Goal: Transaction & Acquisition: Purchase product/service

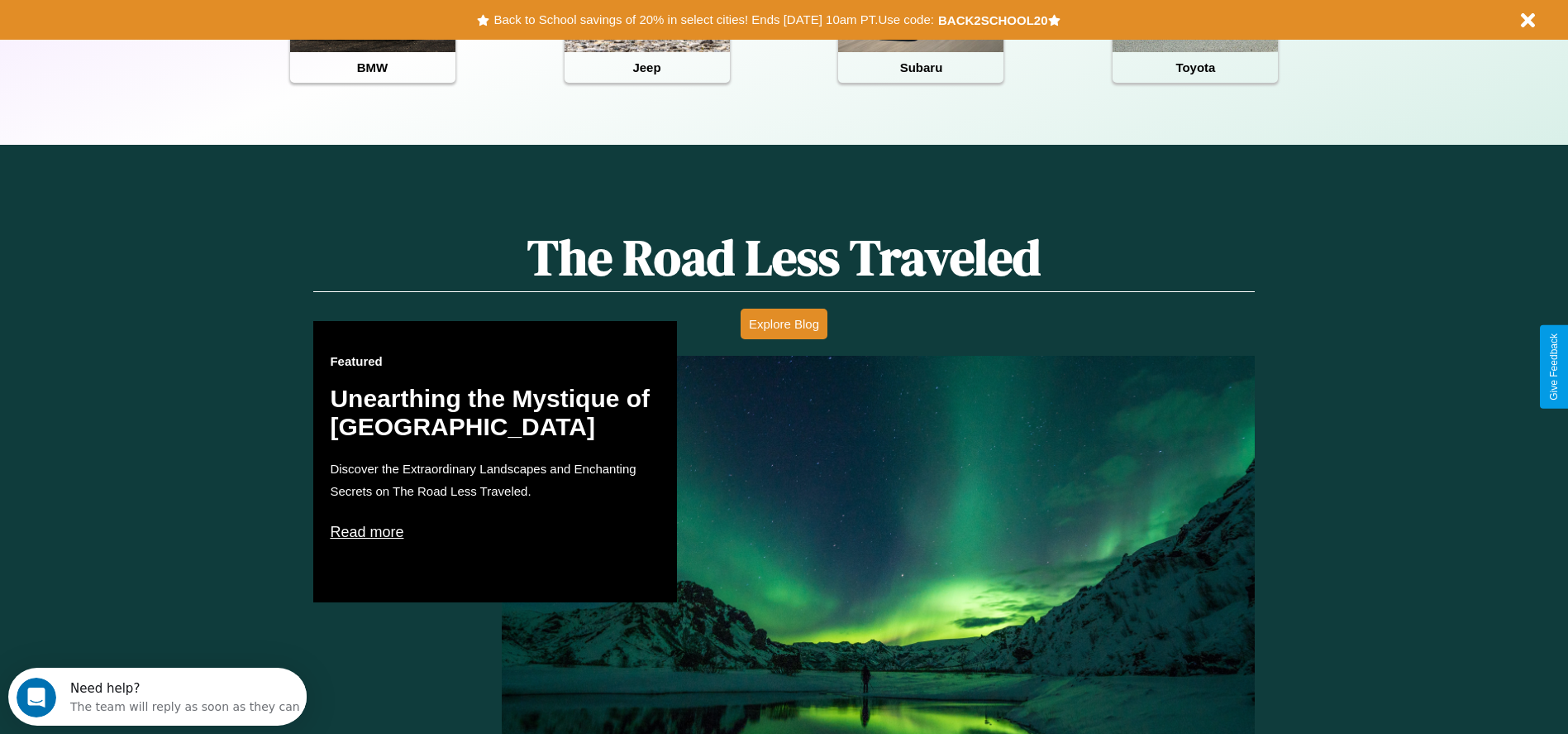
scroll to position [944, 0]
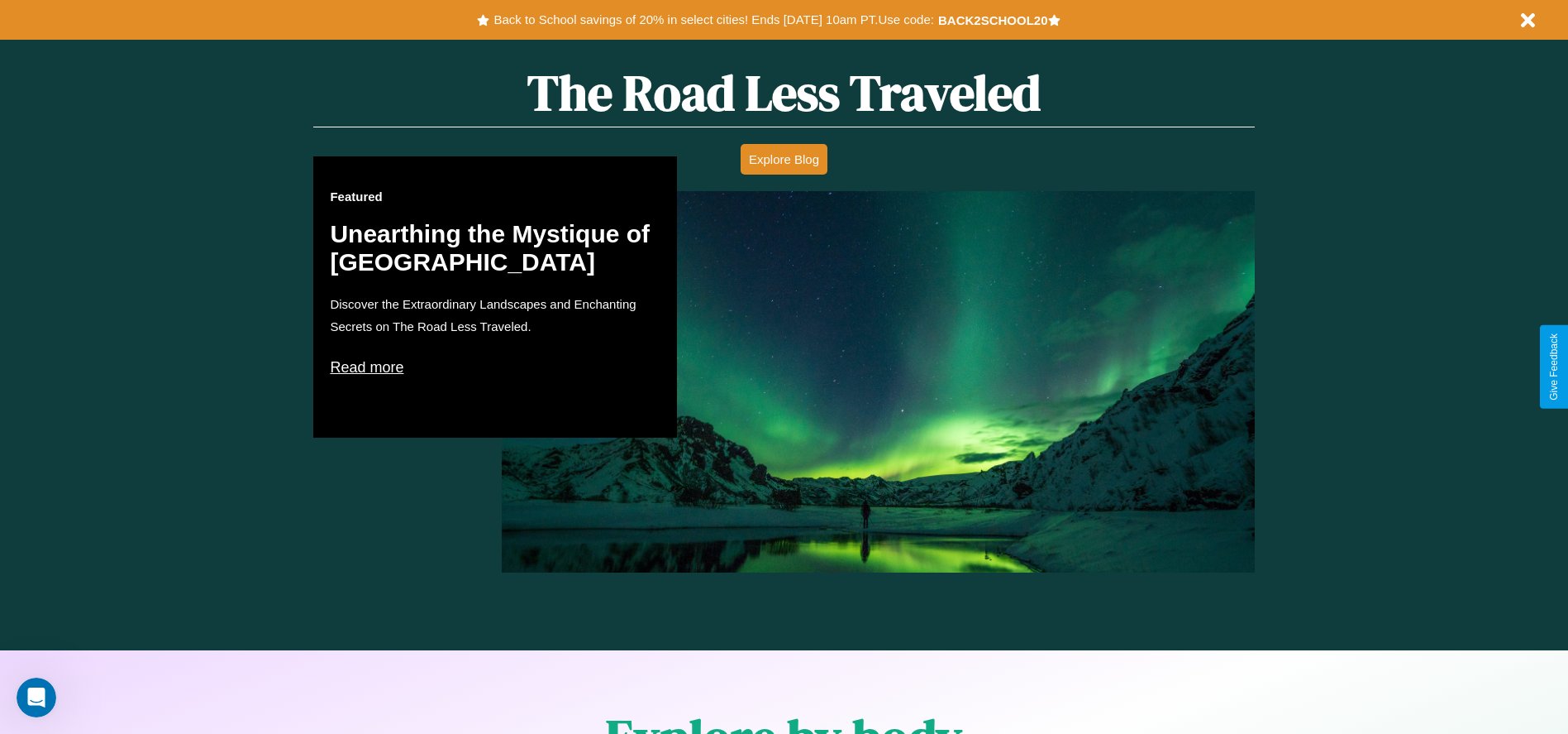
click at [495, 367] on p "Read more" at bounding box center [495, 367] width 331 height 27
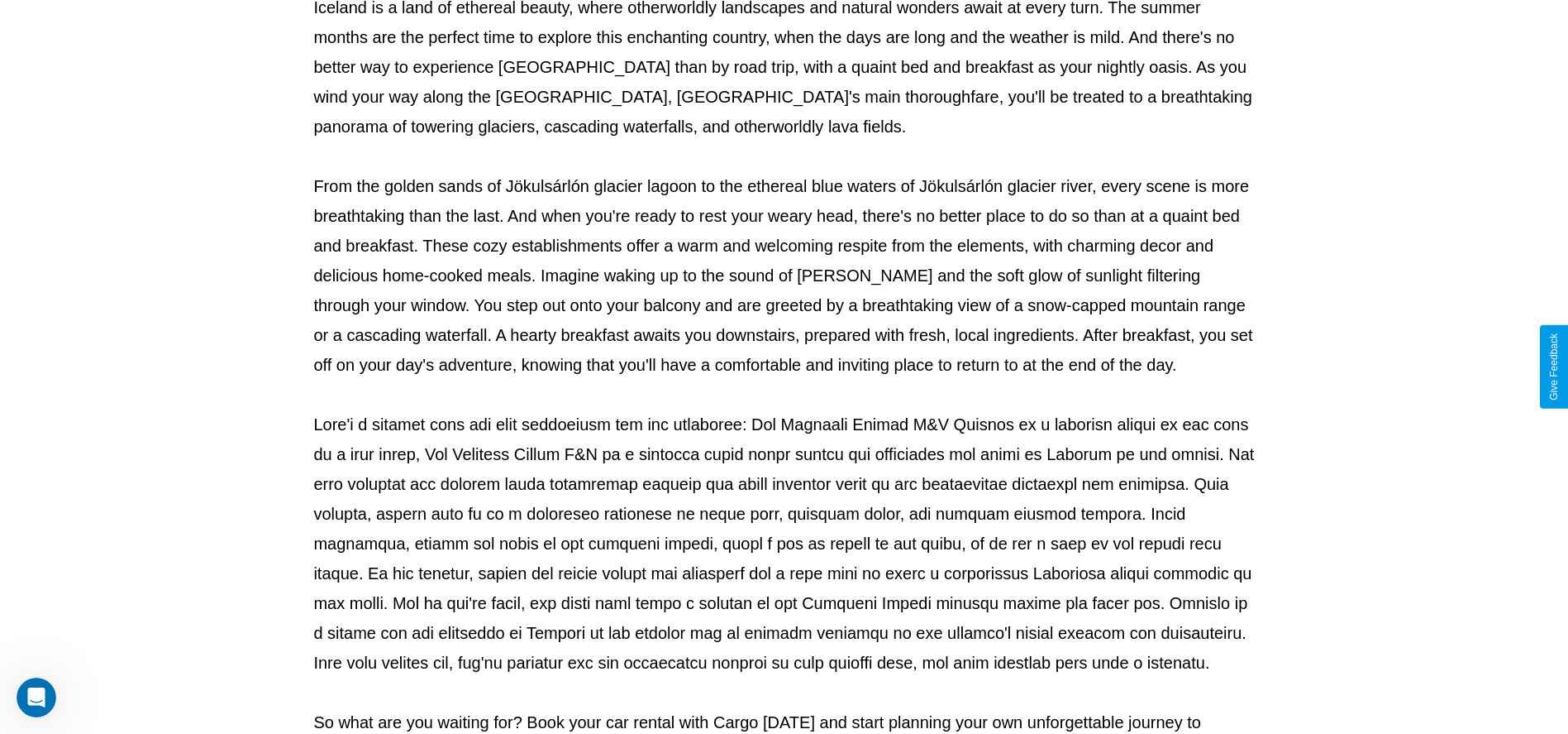
scroll to position [548, 0]
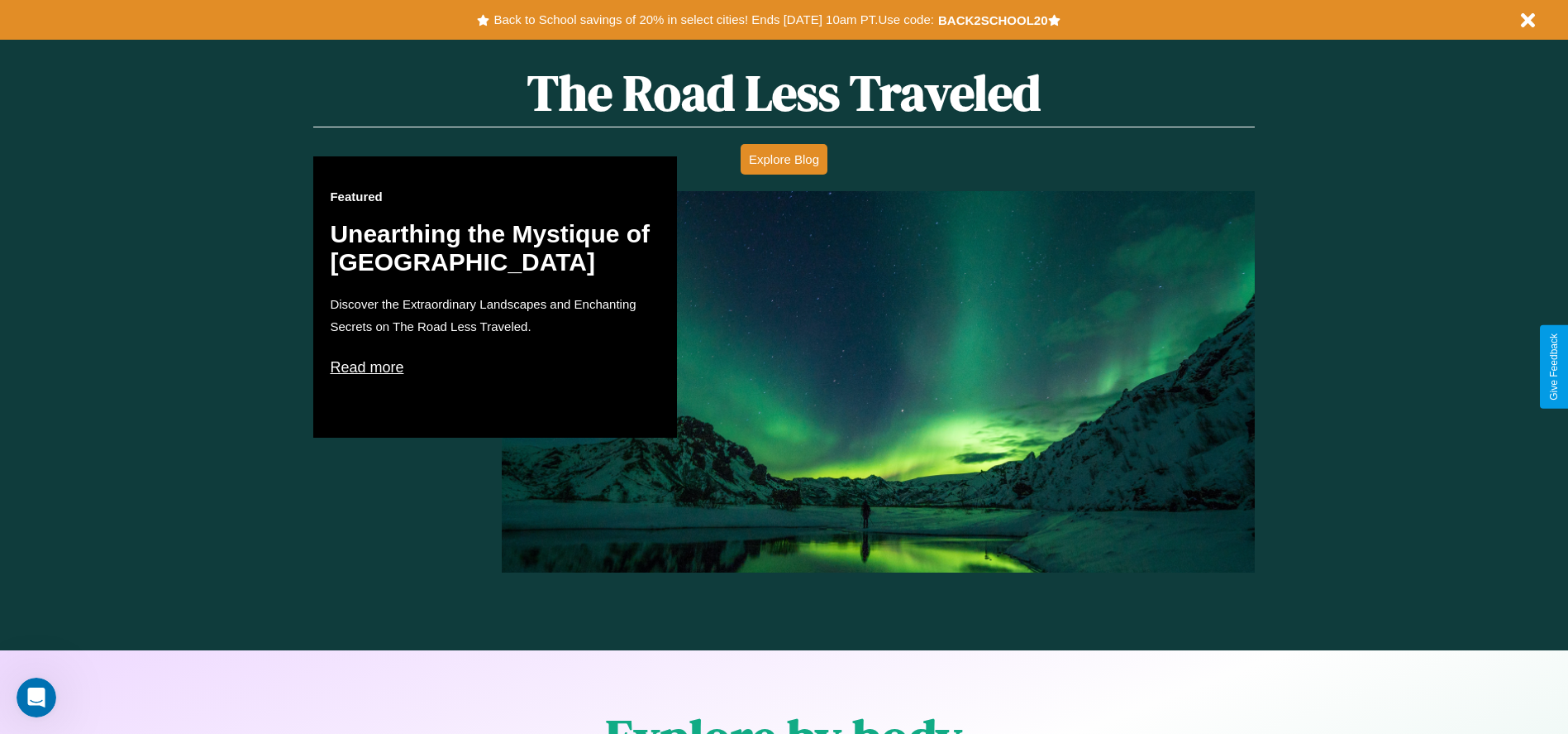
scroll to position [1443, 0]
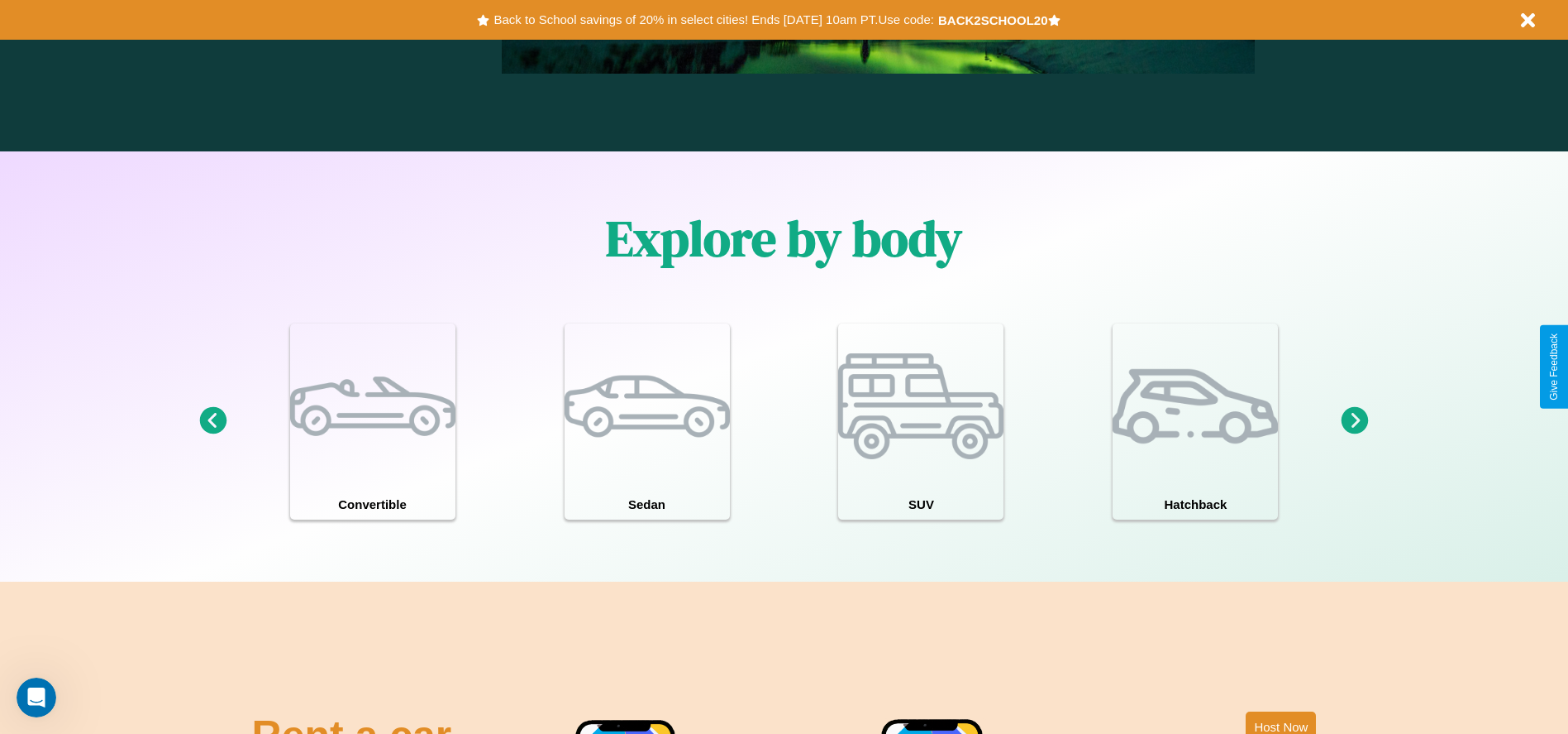
click at [1355, 421] on icon at bounding box center [1355, 420] width 27 height 27
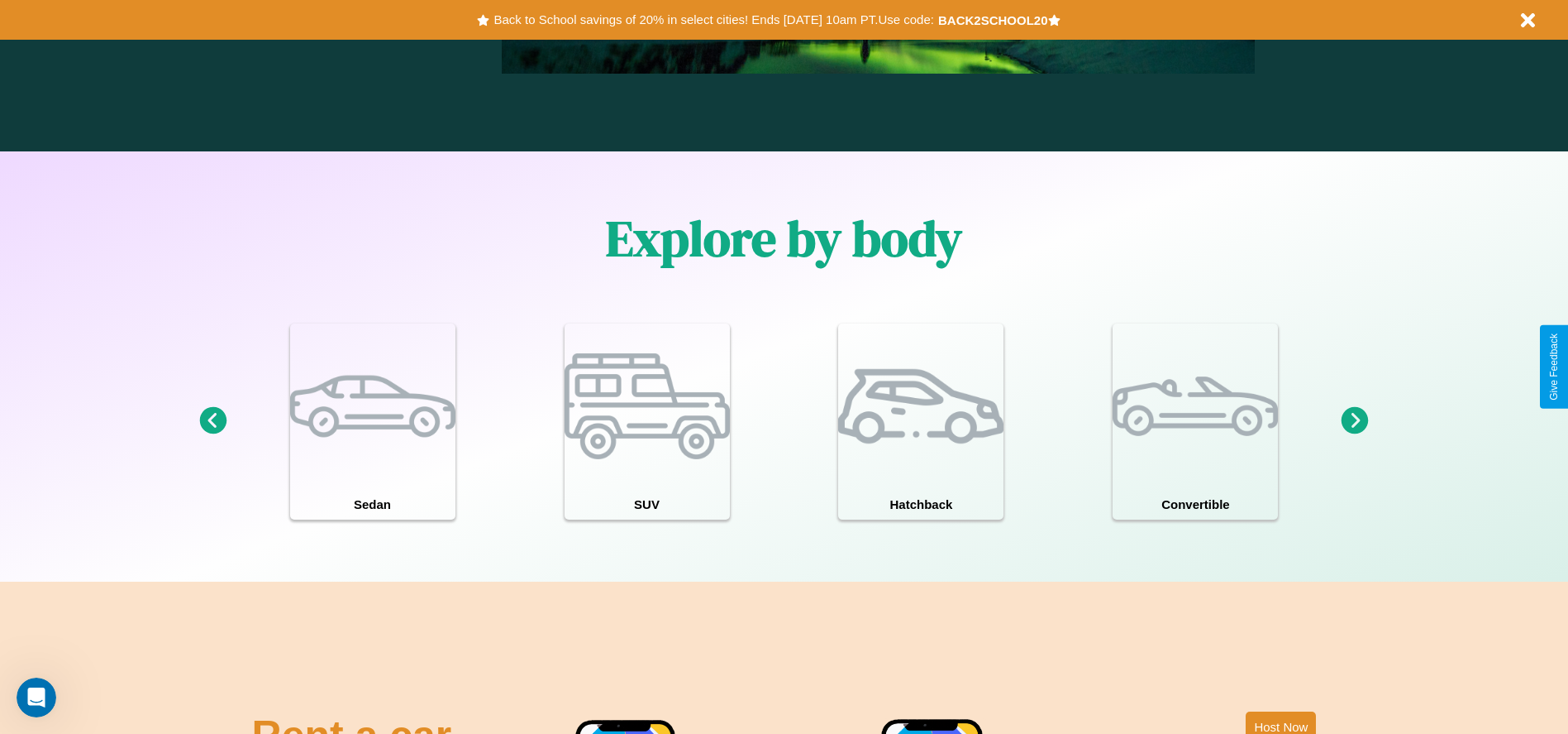
click at [1355, 421] on icon at bounding box center [1355, 420] width 27 height 27
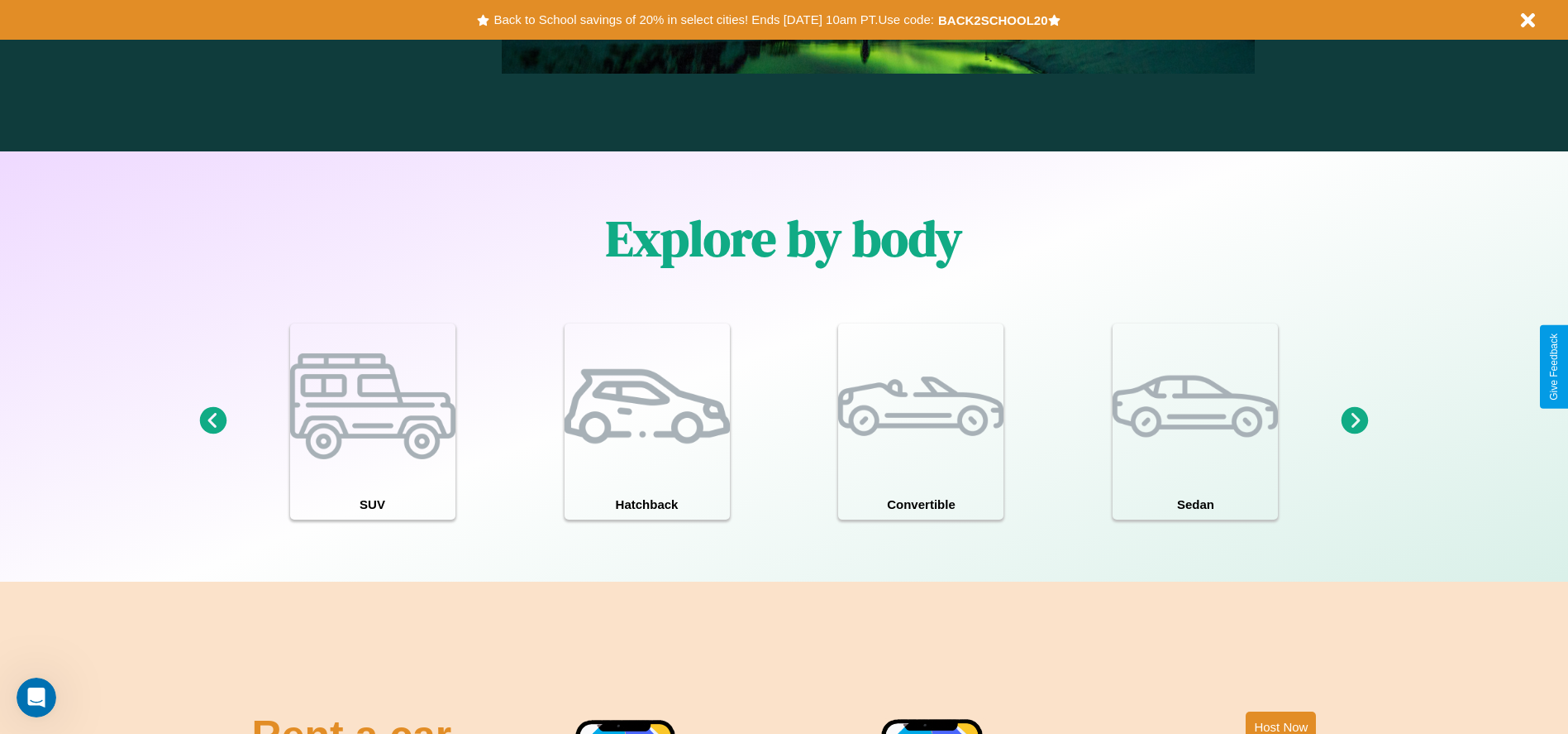
click at [1355, 421] on icon at bounding box center [1355, 420] width 27 height 27
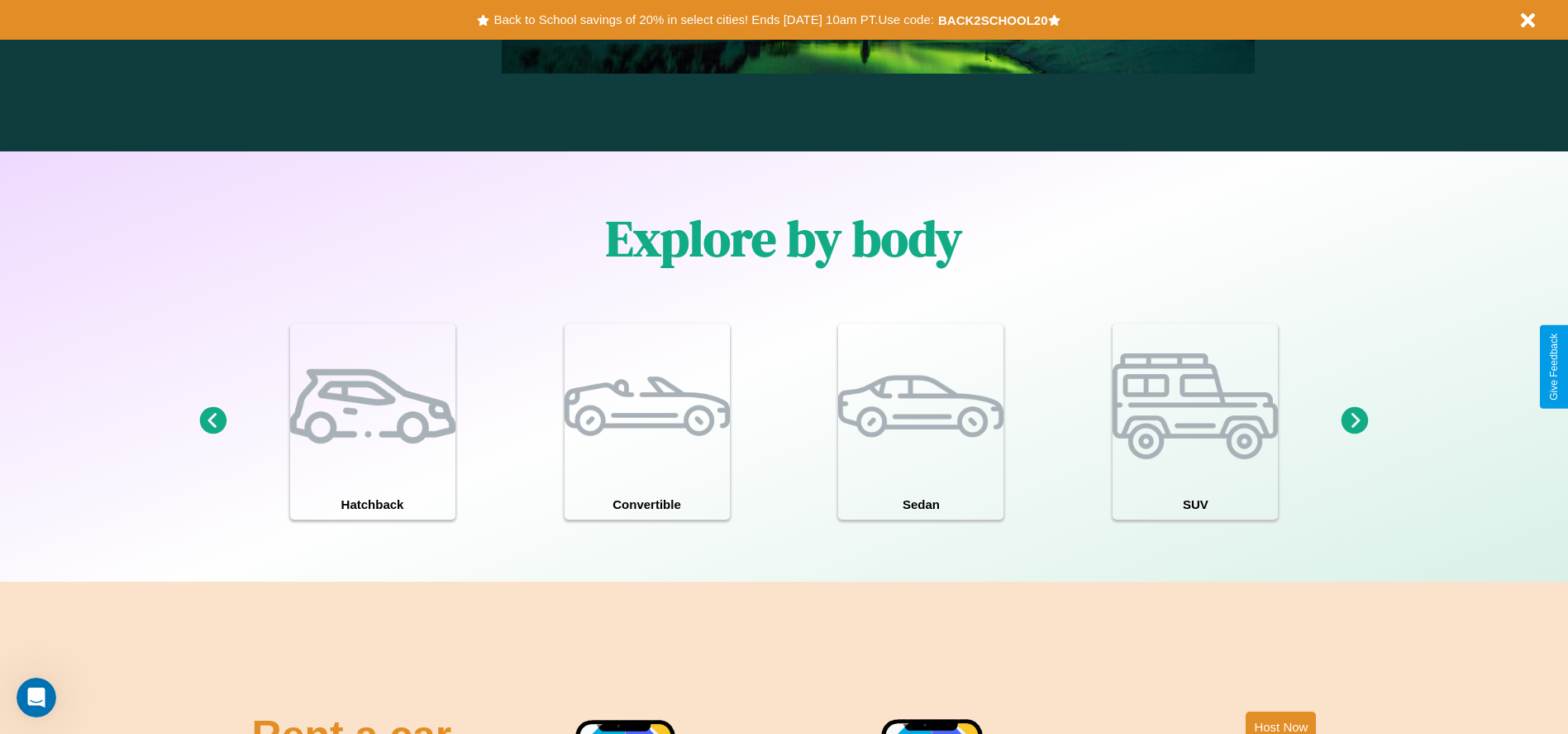
click at [1355, 421] on icon at bounding box center [1355, 420] width 27 height 27
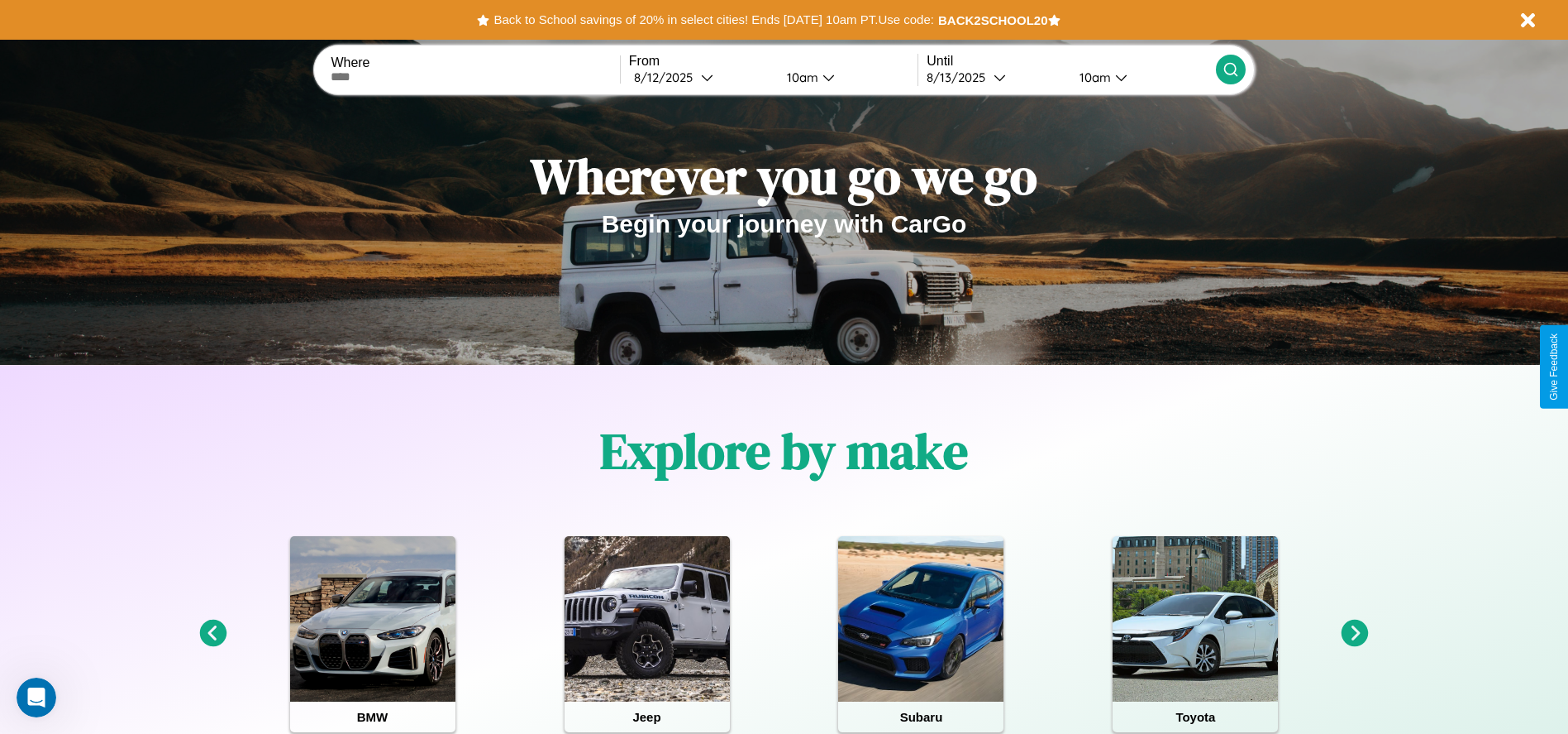
scroll to position [0, 0]
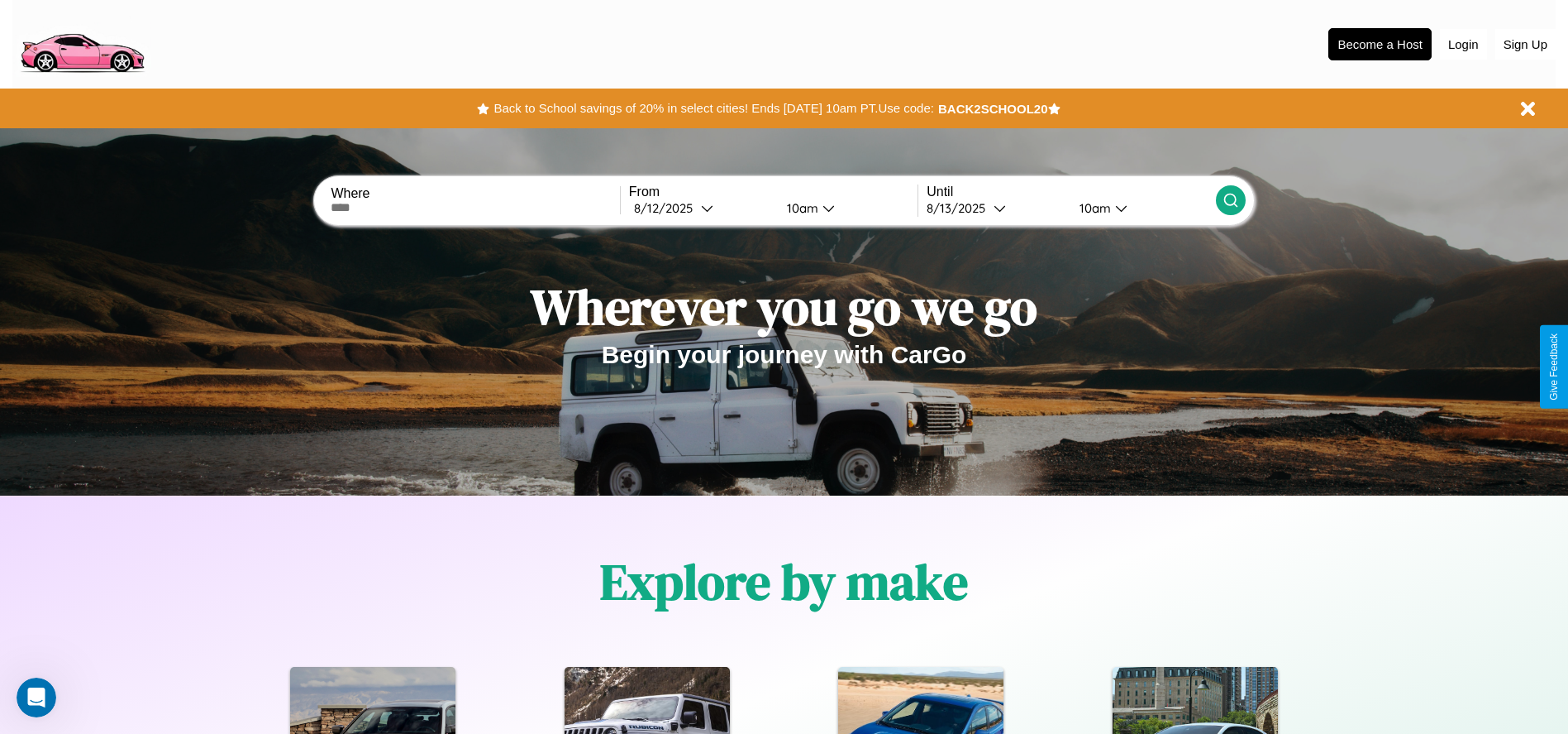
click at [476, 207] on input "text" at bounding box center [475, 207] width 289 height 13
type input "******"
click at [701, 207] on div "[DATE]" at bounding box center [667, 208] width 67 height 15
select select "*"
select select "****"
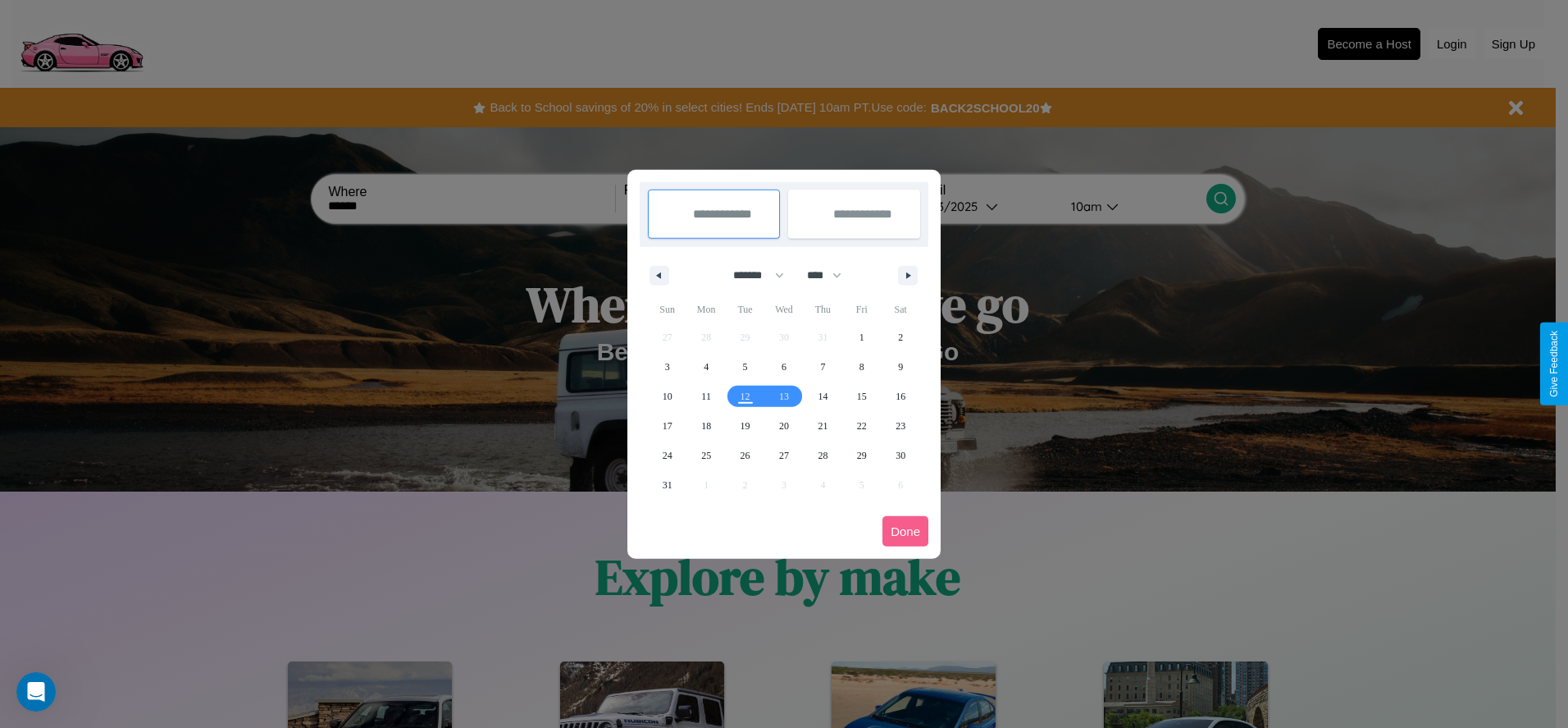
drag, startPoint x: 752, startPoint y: 275, endPoint x: 784, endPoint y: 329, distance: 62.8
click at [752, 275] on select "******* ******** ***** ***** *** **** **** ****** ********* ******* ******** **…" at bounding box center [755, 275] width 69 height 27
select select "*"
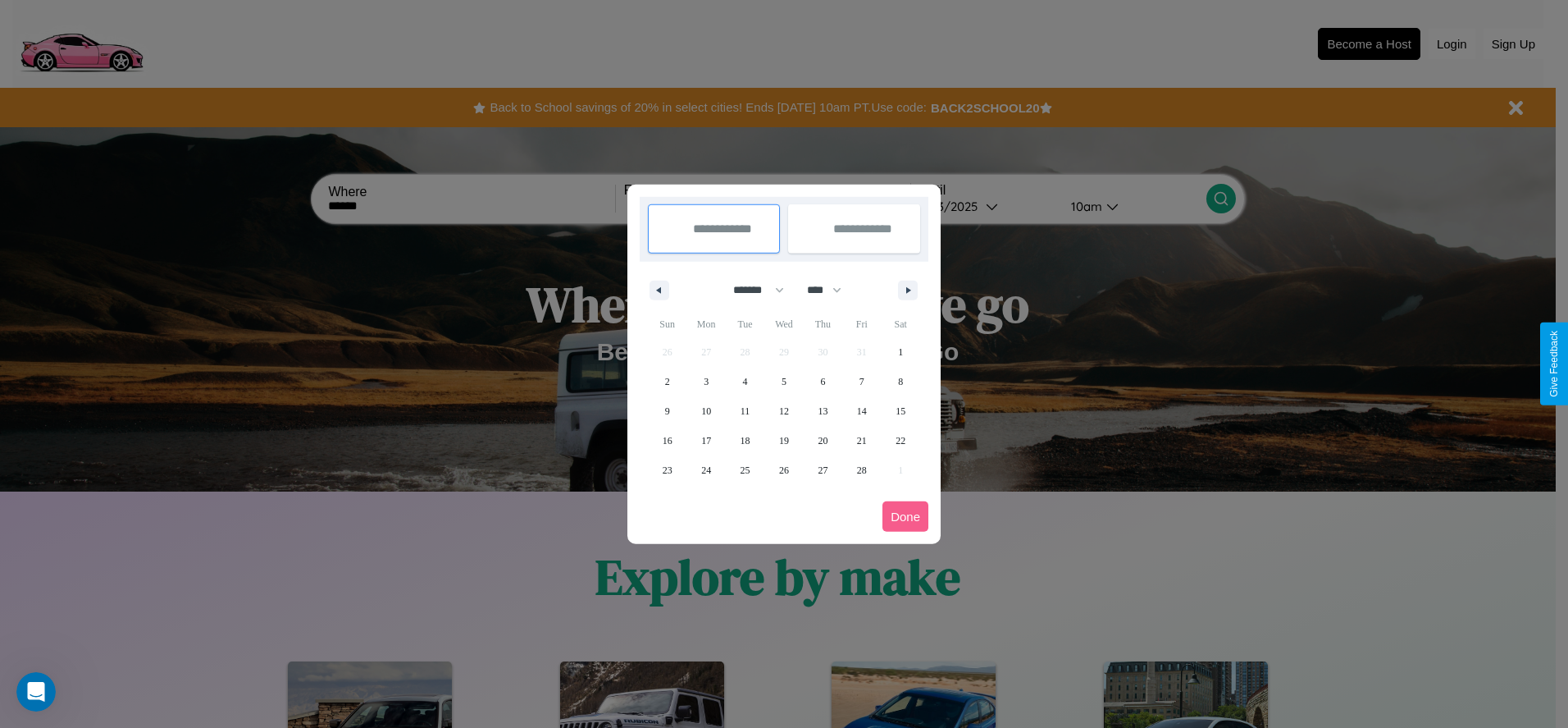
click at [832, 289] on select "**** **** **** **** **** **** **** **** **** **** **** **** **** **** **** ****…" at bounding box center [824, 289] width 49 height 27
select select "****"
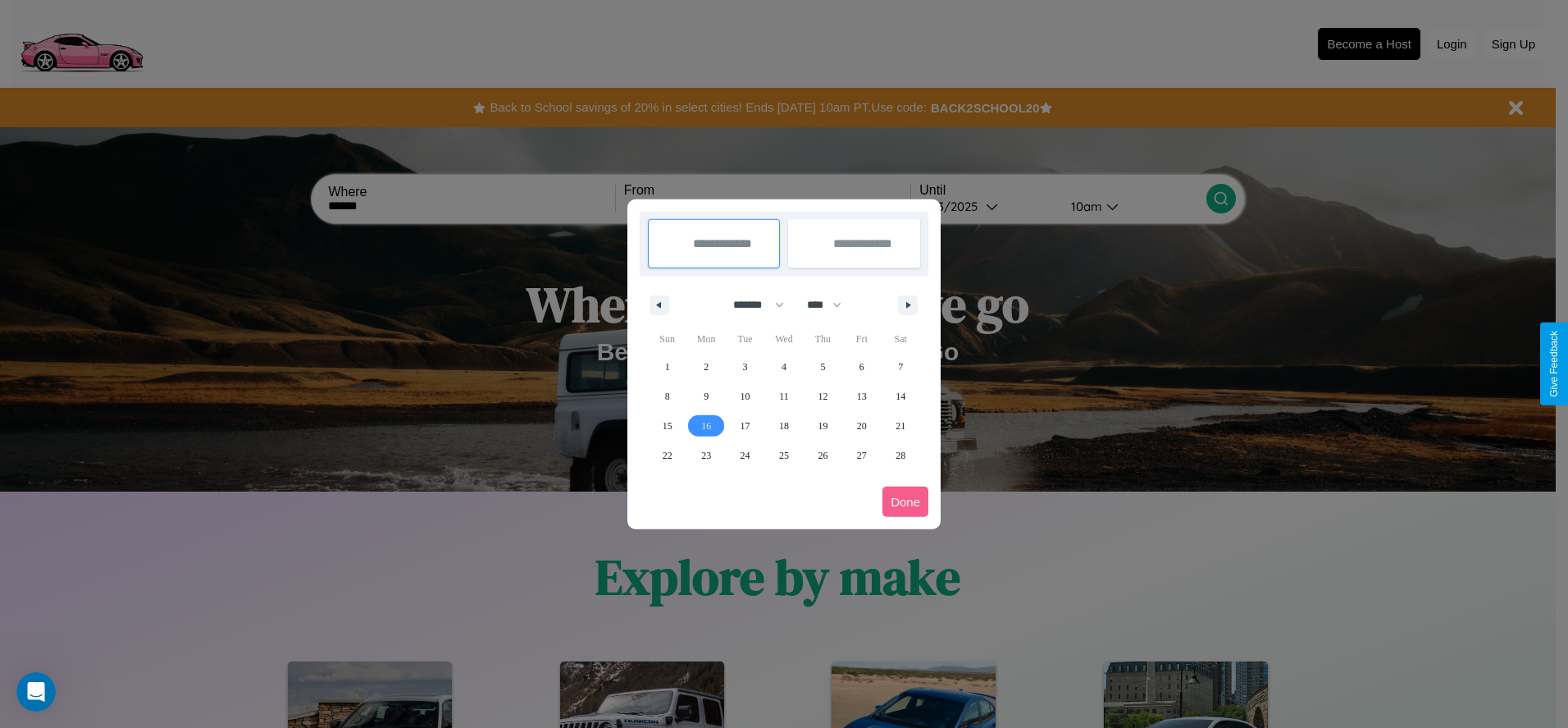
click at [706, 424] on span "16" at bounding box center [706, 425] width 10 height 30
type input "**********"
click at [861, 424] on span "20" at bounding box center [862, 425] width 10 height 30
type input "**********"
click at [906, 502] on button "Done" at bounding box center [905, 502] width 46 height 30
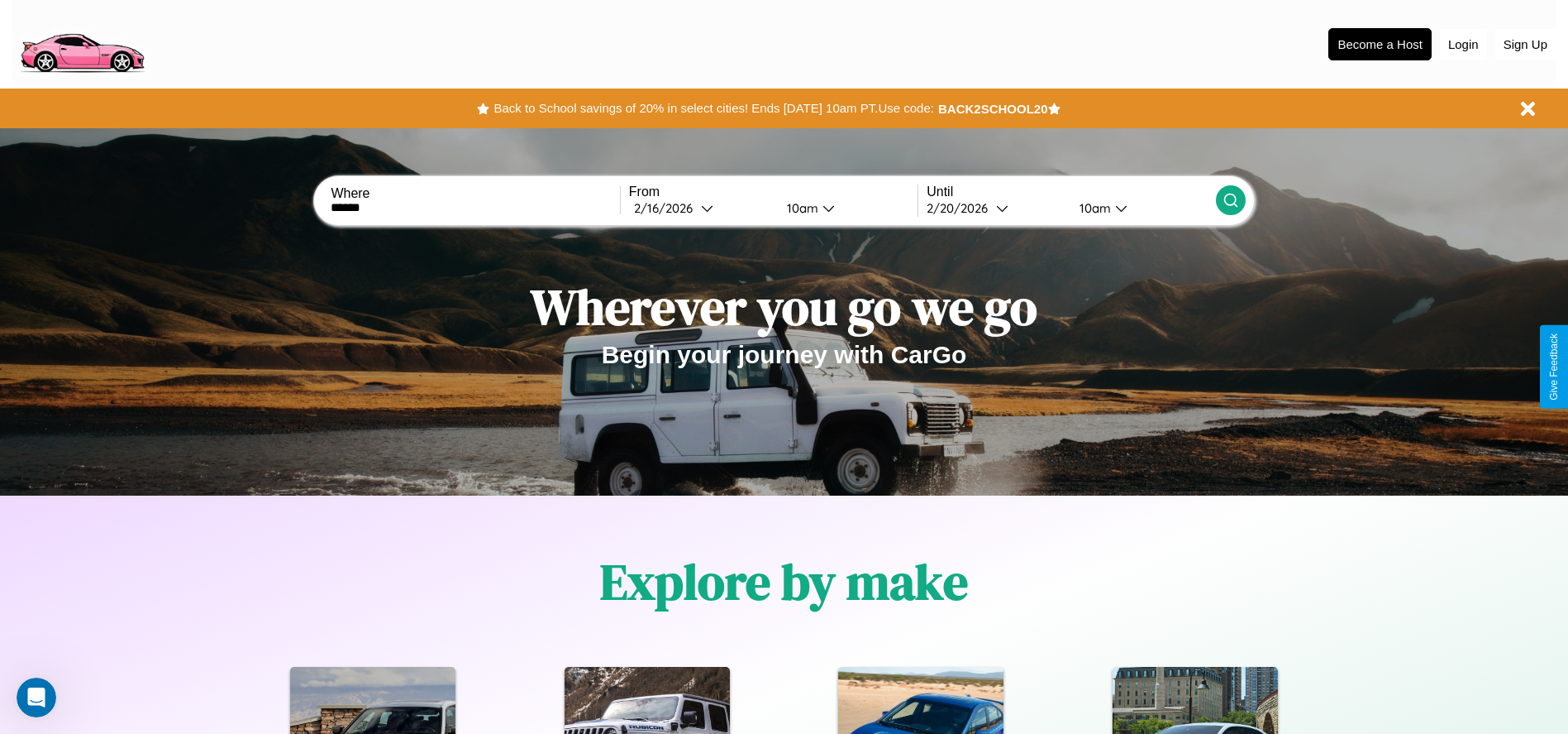
click at [1230, 201] on icon at bounding box center [1230, 200] width 16 height 16
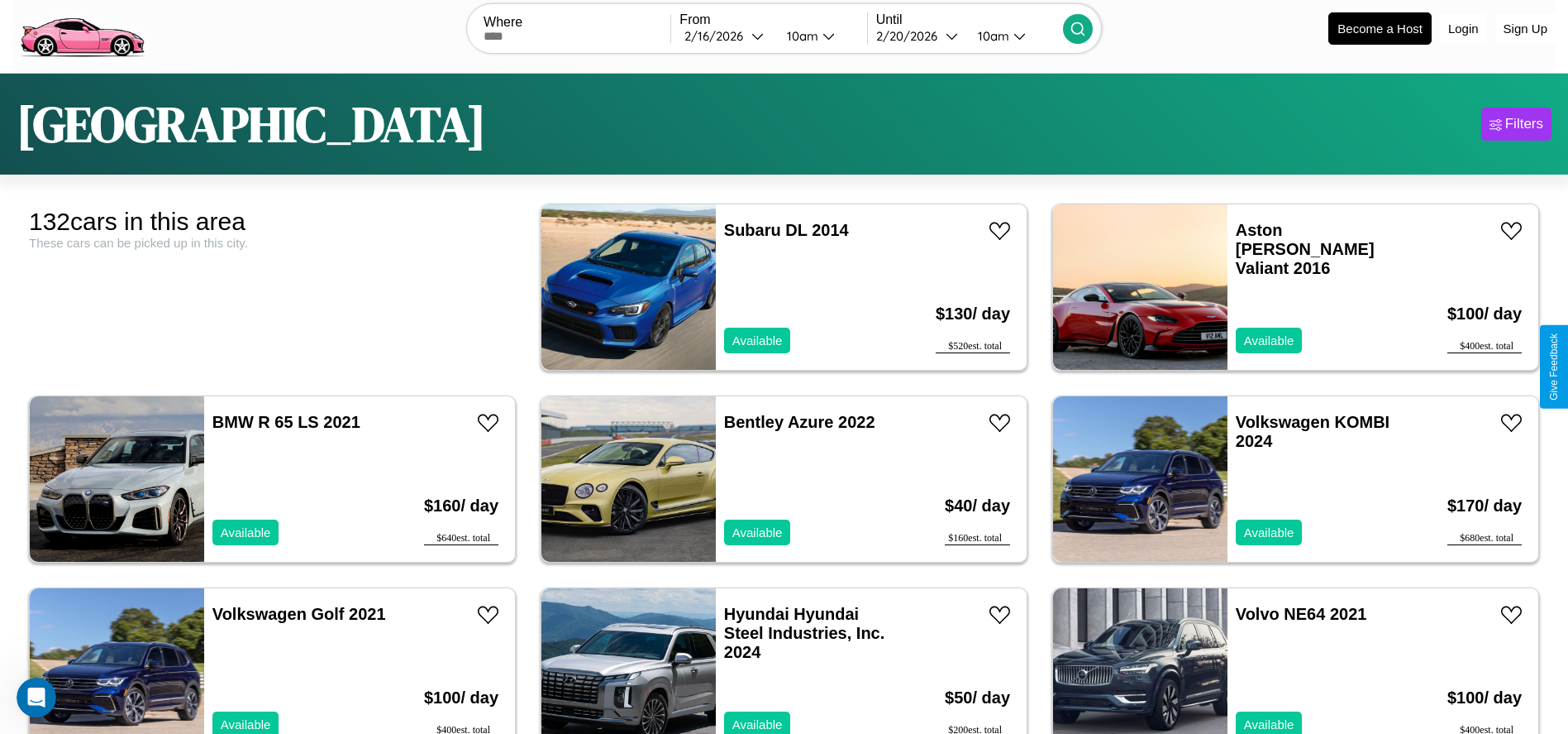
scroll to position [3446, 0]
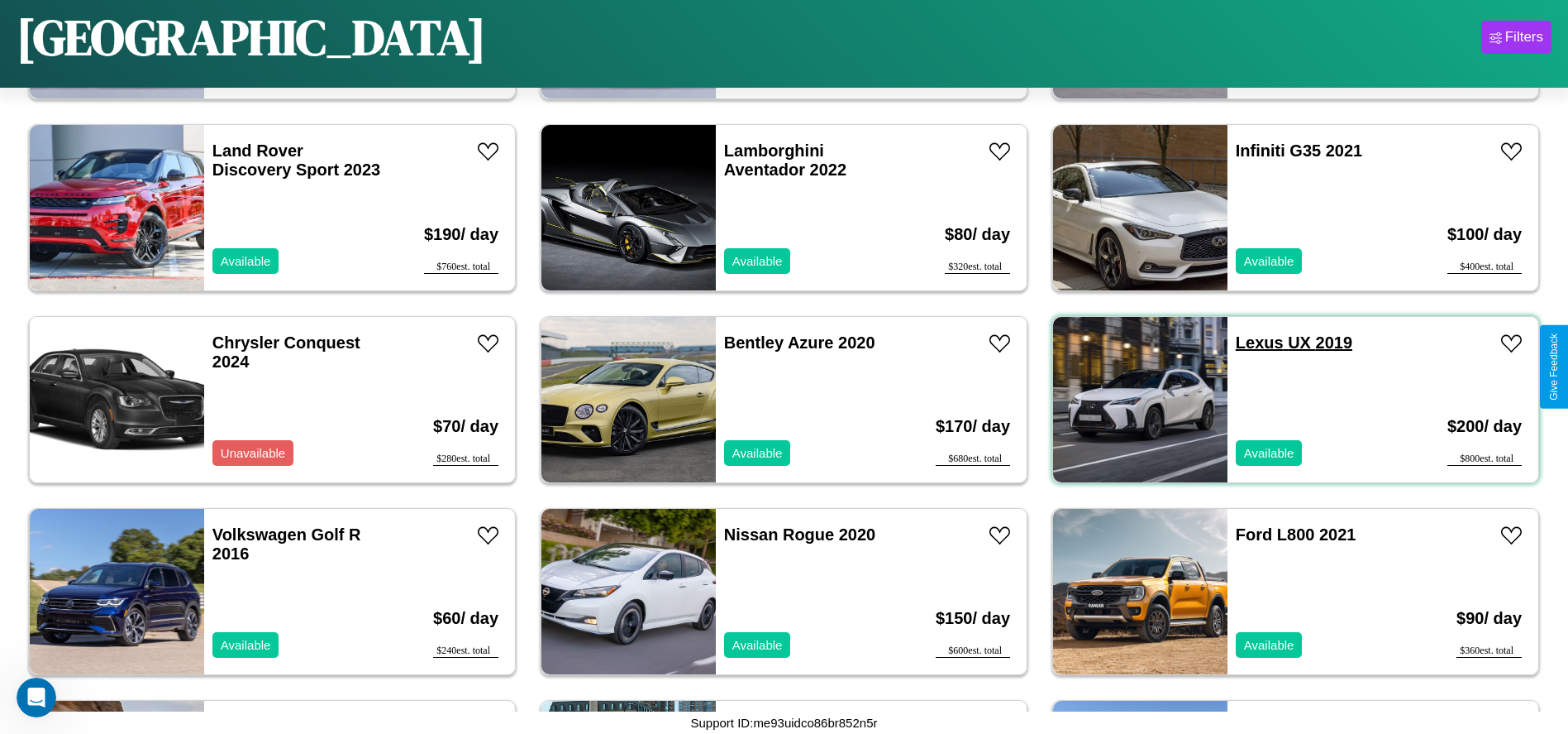
click at [1249, 343] on link "Lexus UX 2019" at bounding box center [1295, 342] width 117 height 18
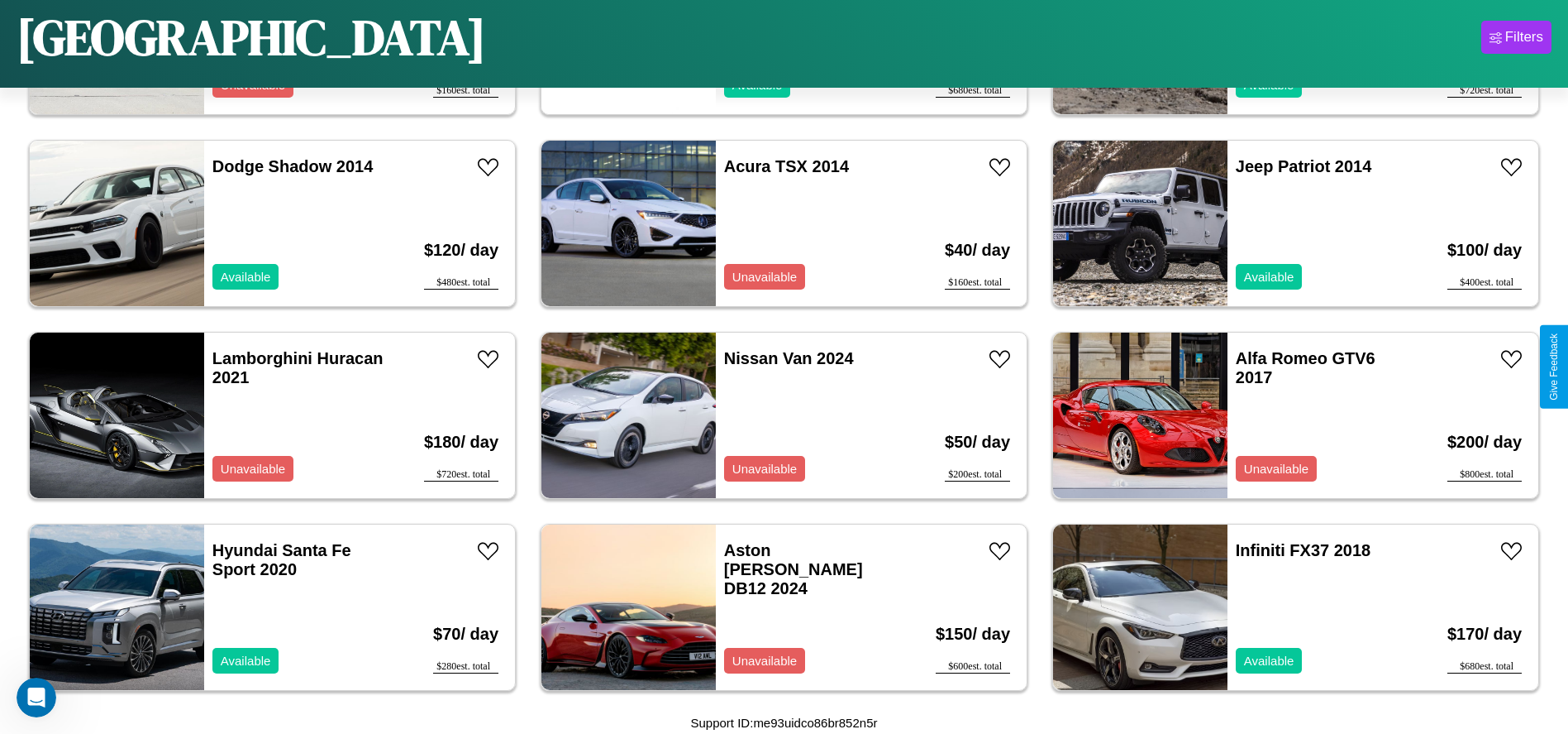
scroll to position [7091, 0]
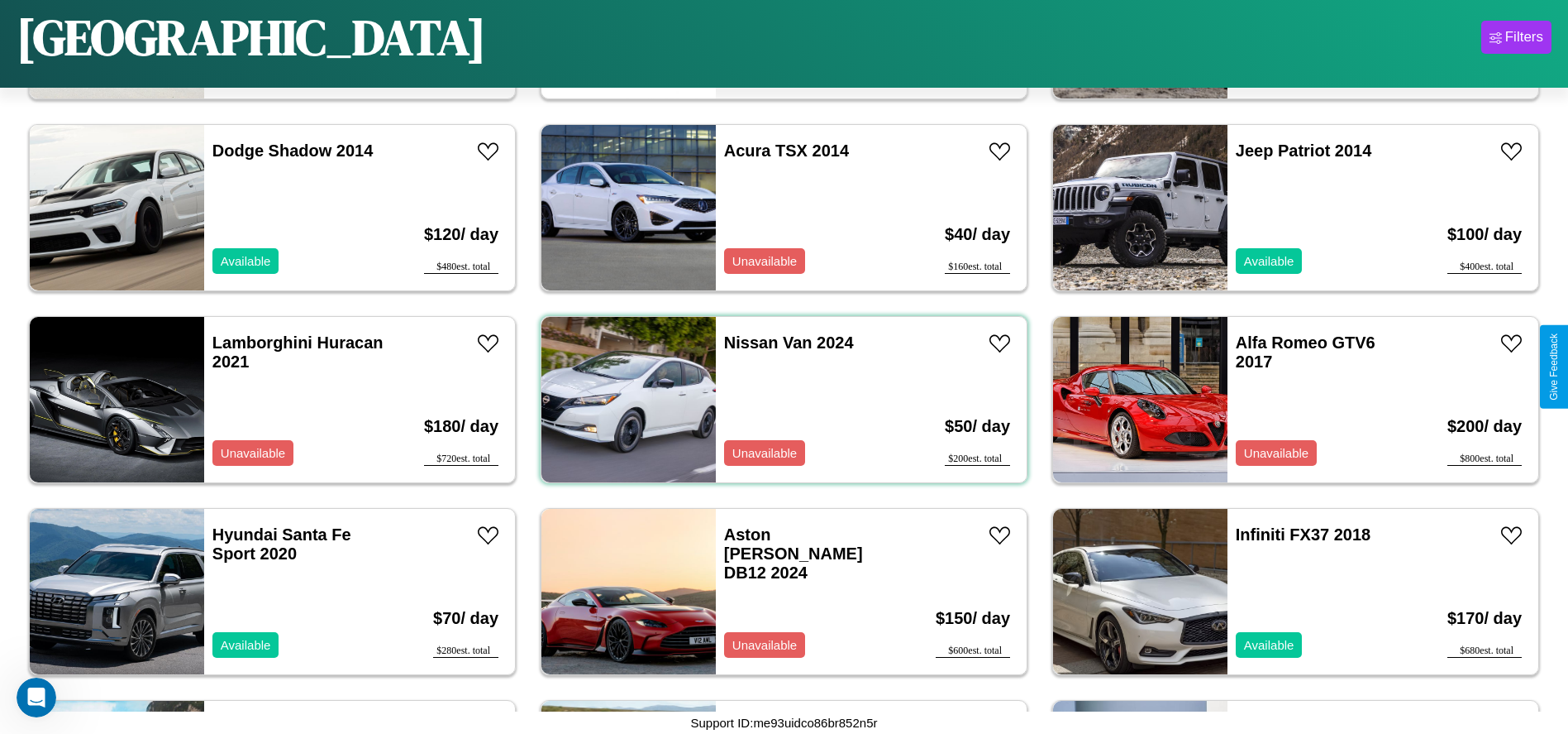
click at [778, 399] on div "Nissan Van 2024 Unavailable" at bounding box center [810, 399] width 191 height 165
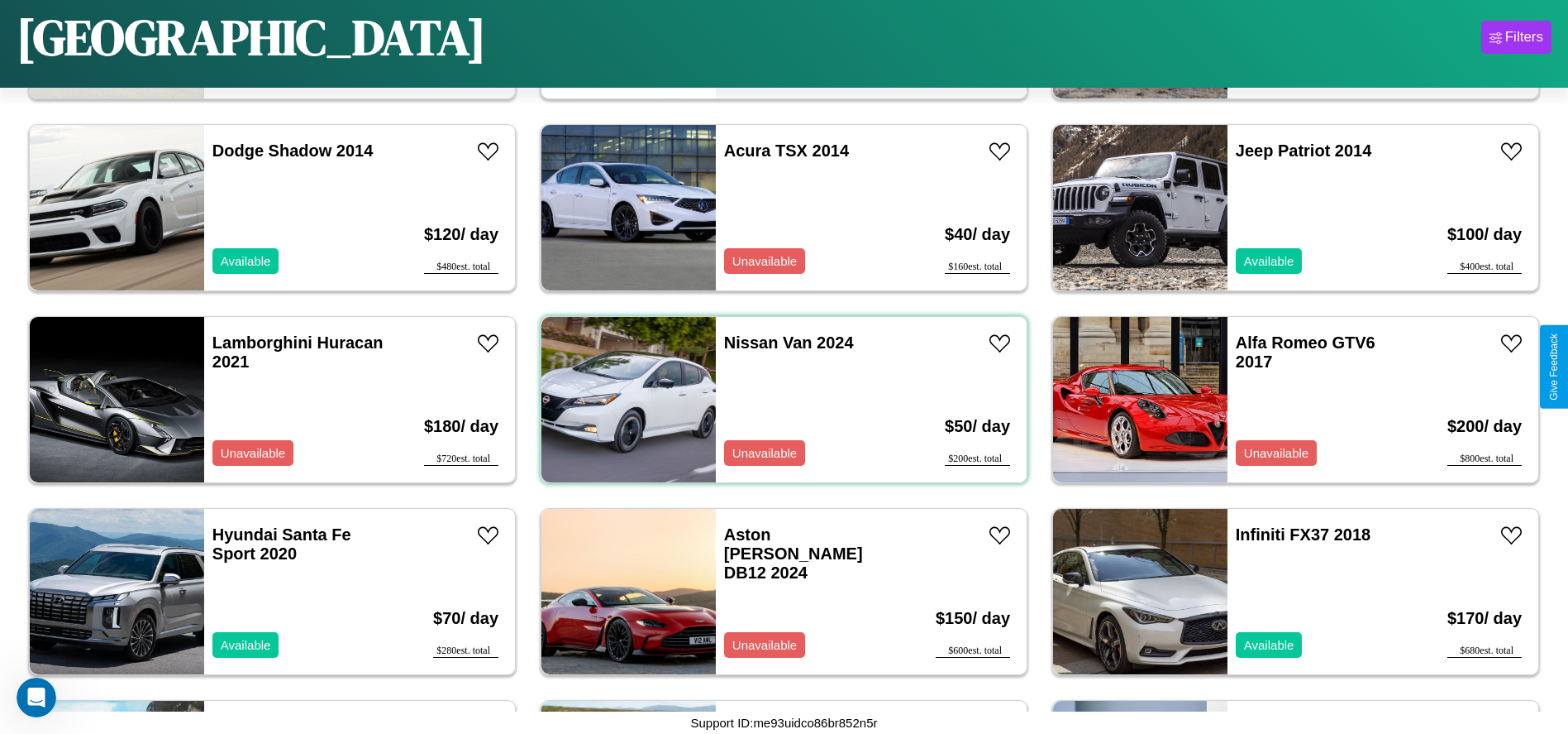
click at [778, 399] on div "Nissan Van 2024 Unavailable" at bounding box center [810, 399] width 191 height 165
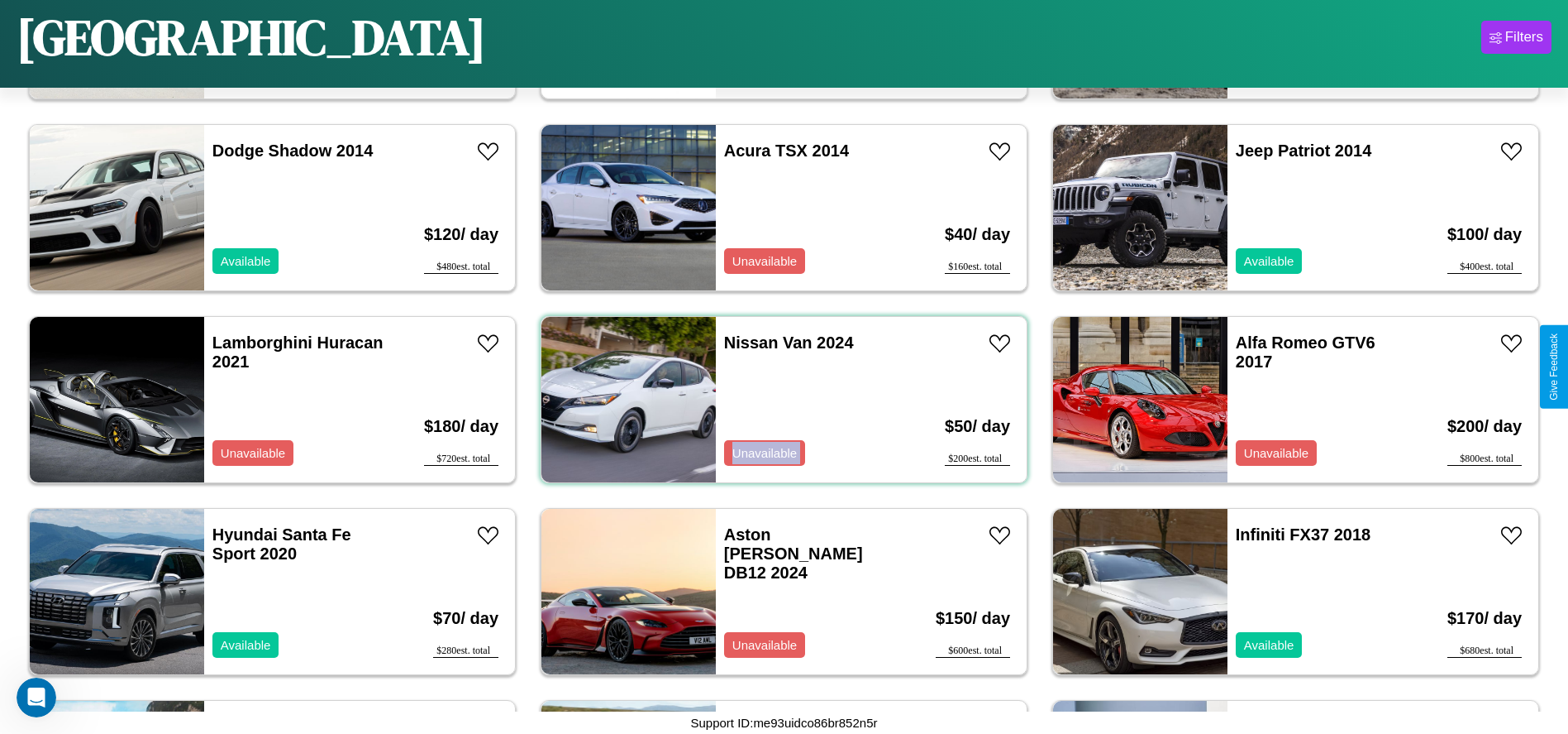
click at [778, 399] on div "Nissan Van 2024 Unavailable" at bounding box center [810, 399] width 191 height 165
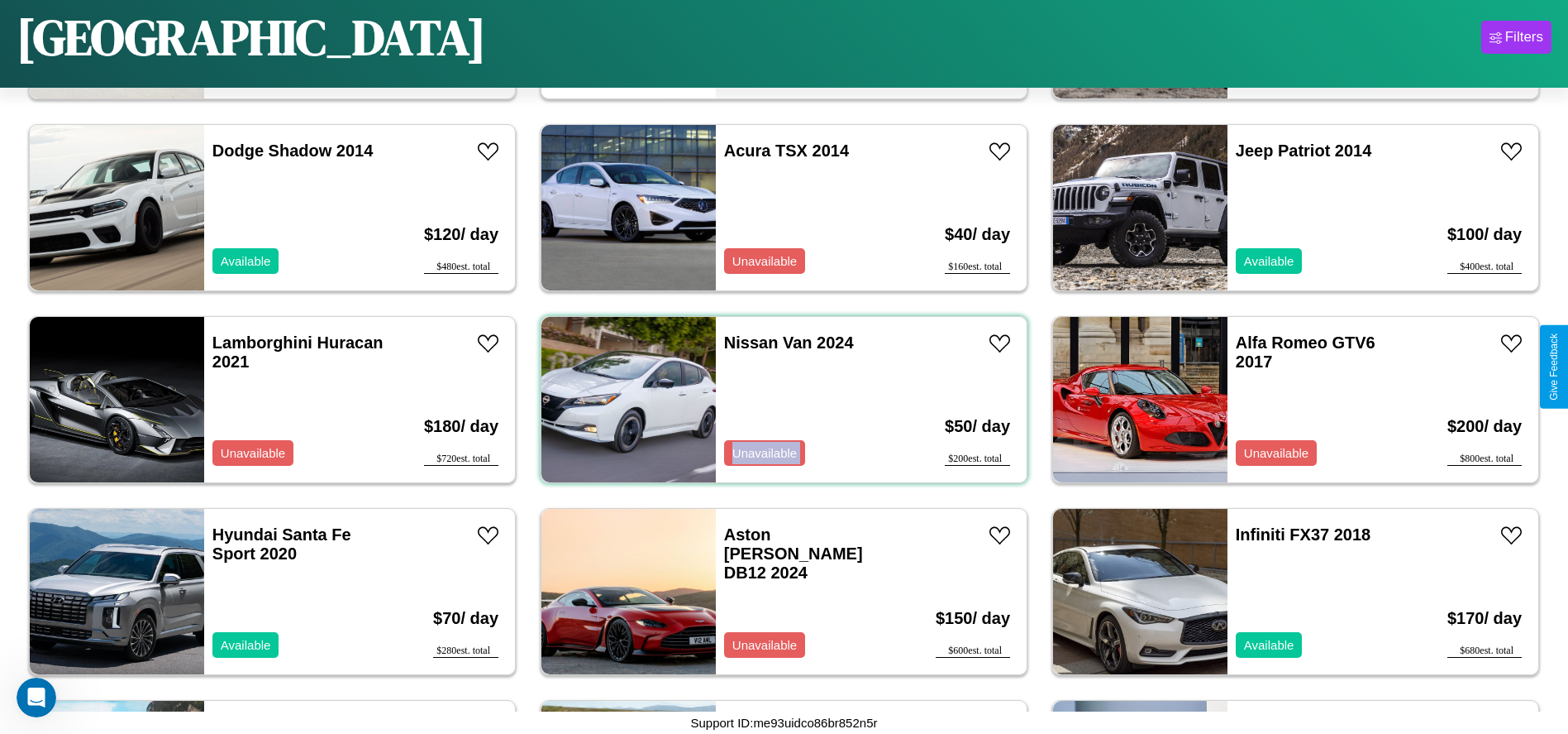
click at [778, 399] on div "Nissan Van 2024 Unavailable" at bounding box center [810, 399] width 191 height 165
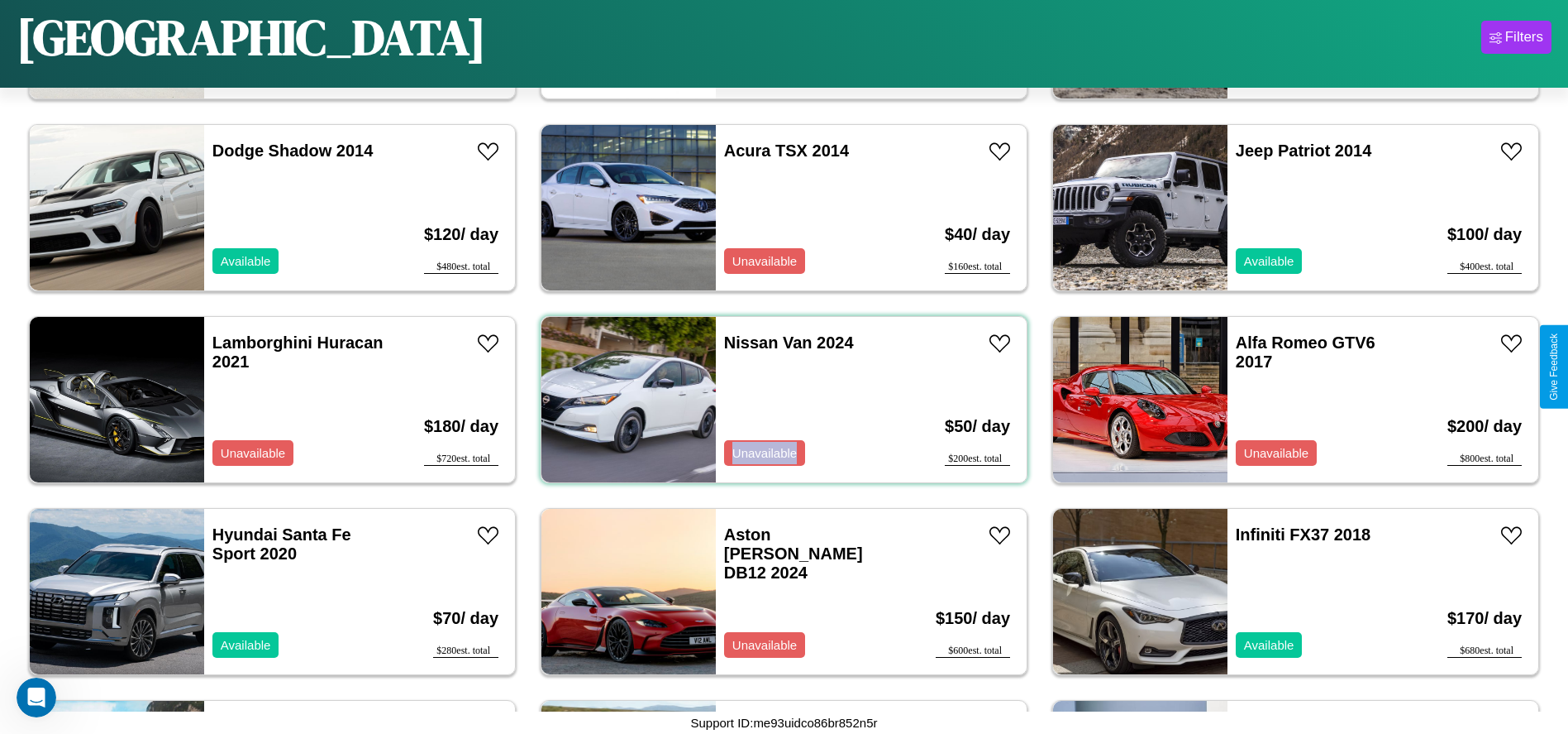
click at [778, 399] on div "Nissan Van 2024 Unavailable" at bounding box center [810, 399] width 191 height 165
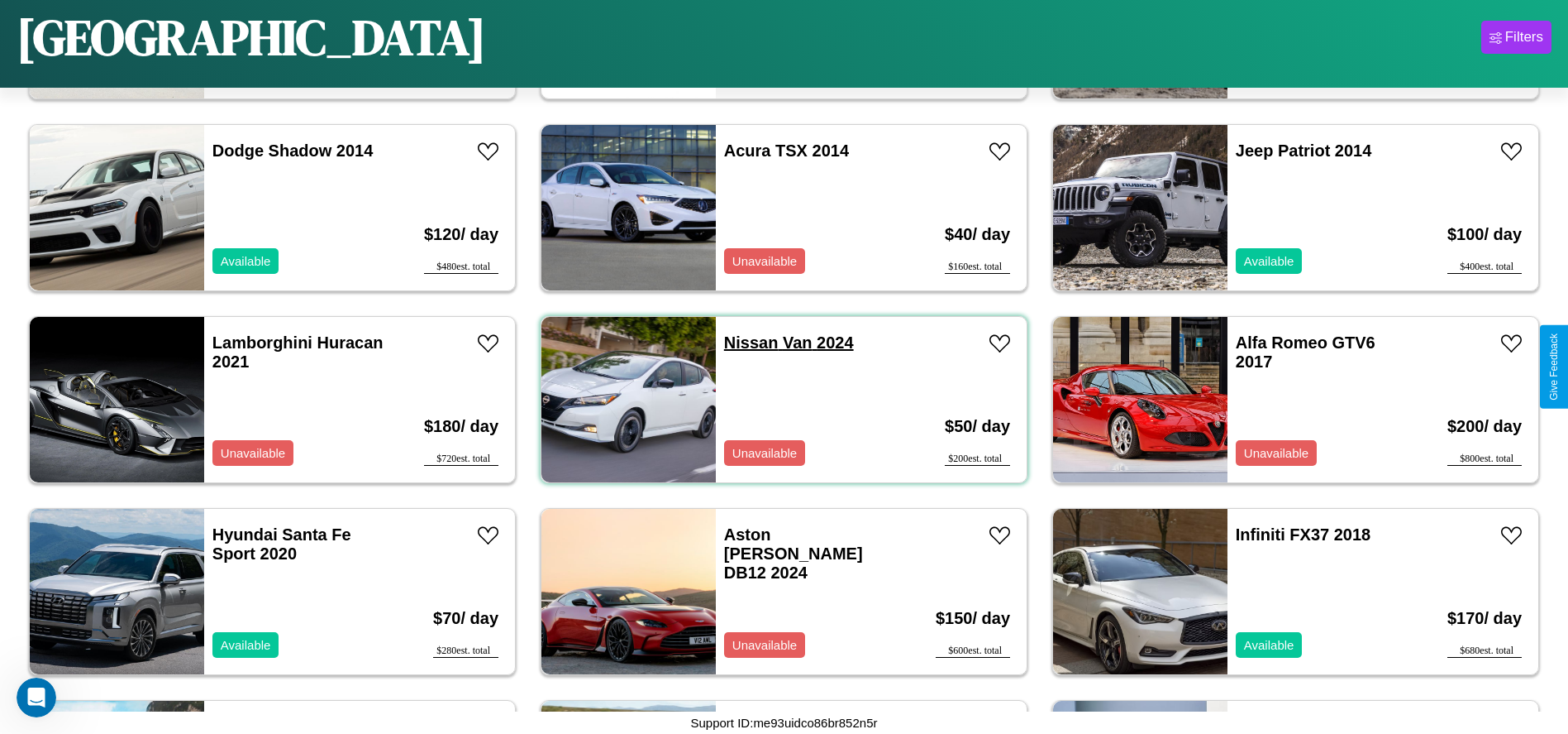
click at [745, 343] on link "Nissan Van 2024" at bounding box center [788, 342] width 129 height 18
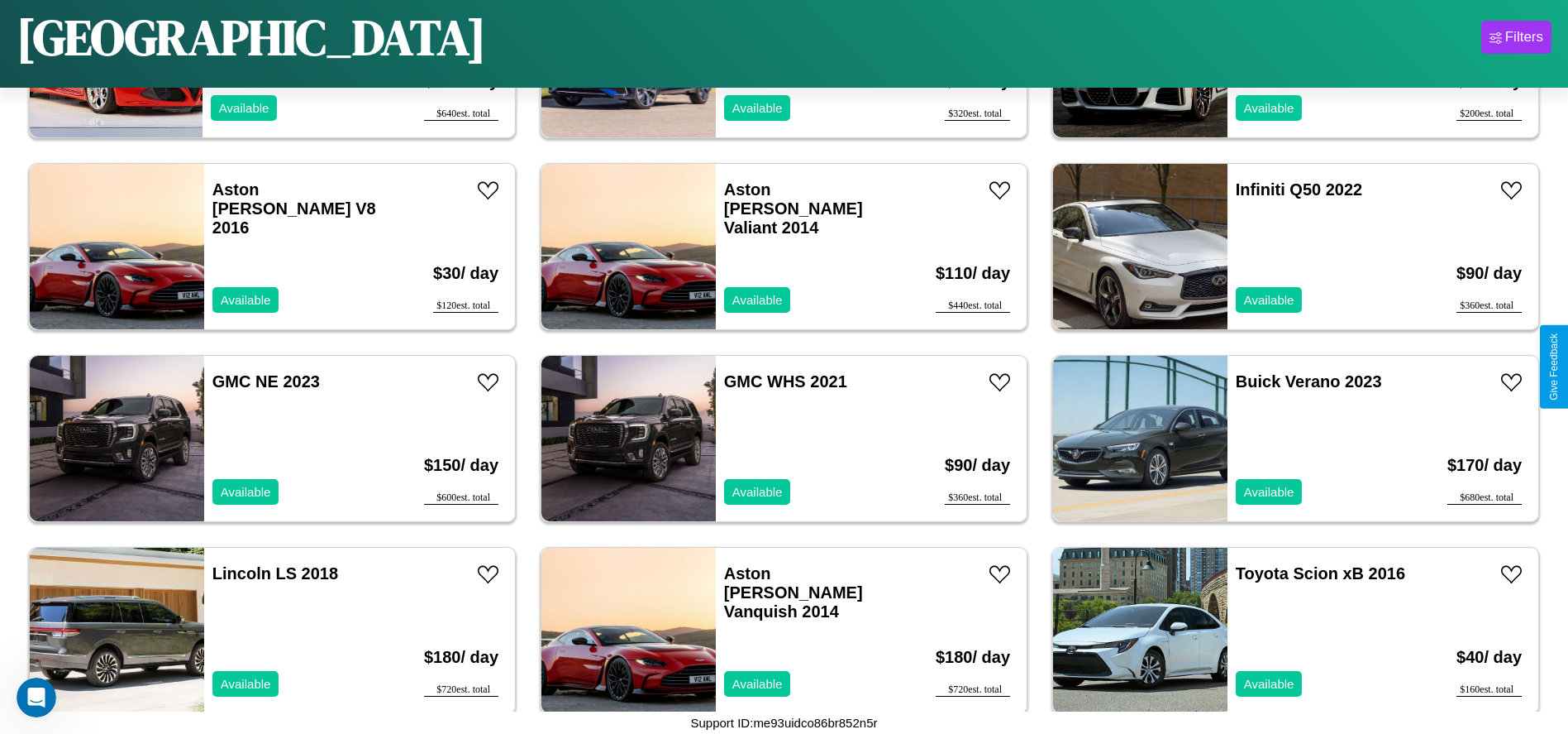
scroll to position [952, 0]
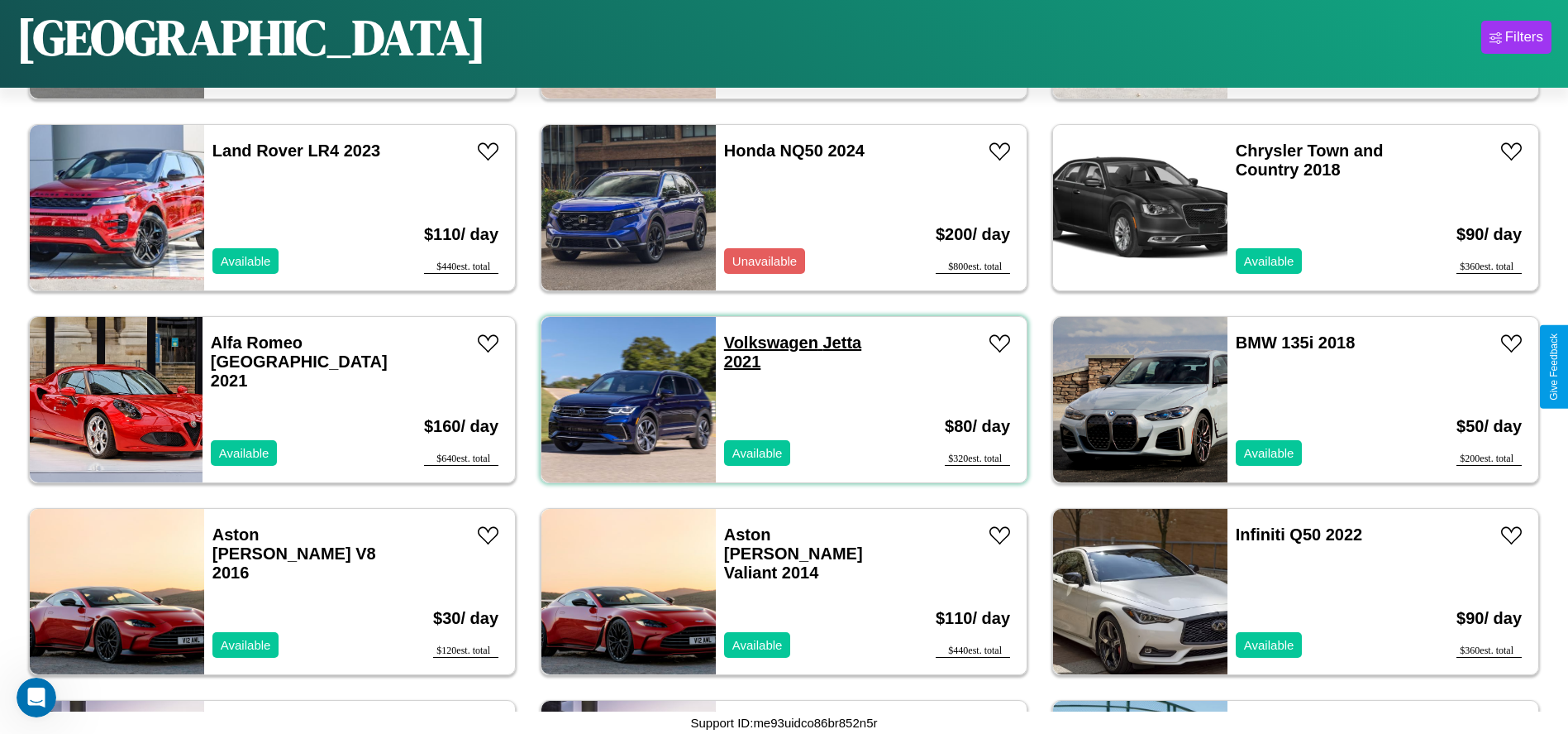
click at [764, 343] on link "Volkswagen Jetta 2021" at bounding box center [792, 351] width 137 height 37
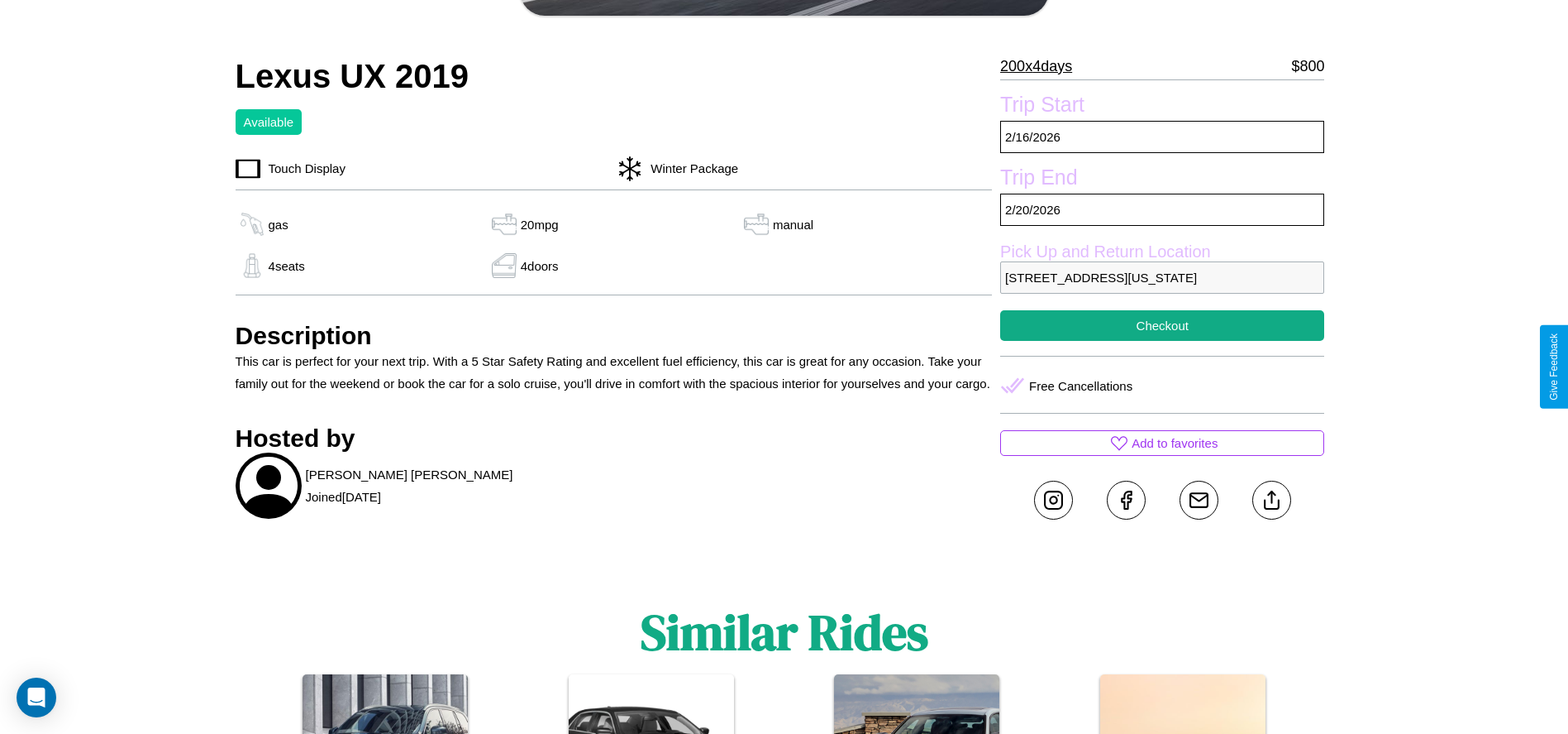
scroll to position [626, 0]
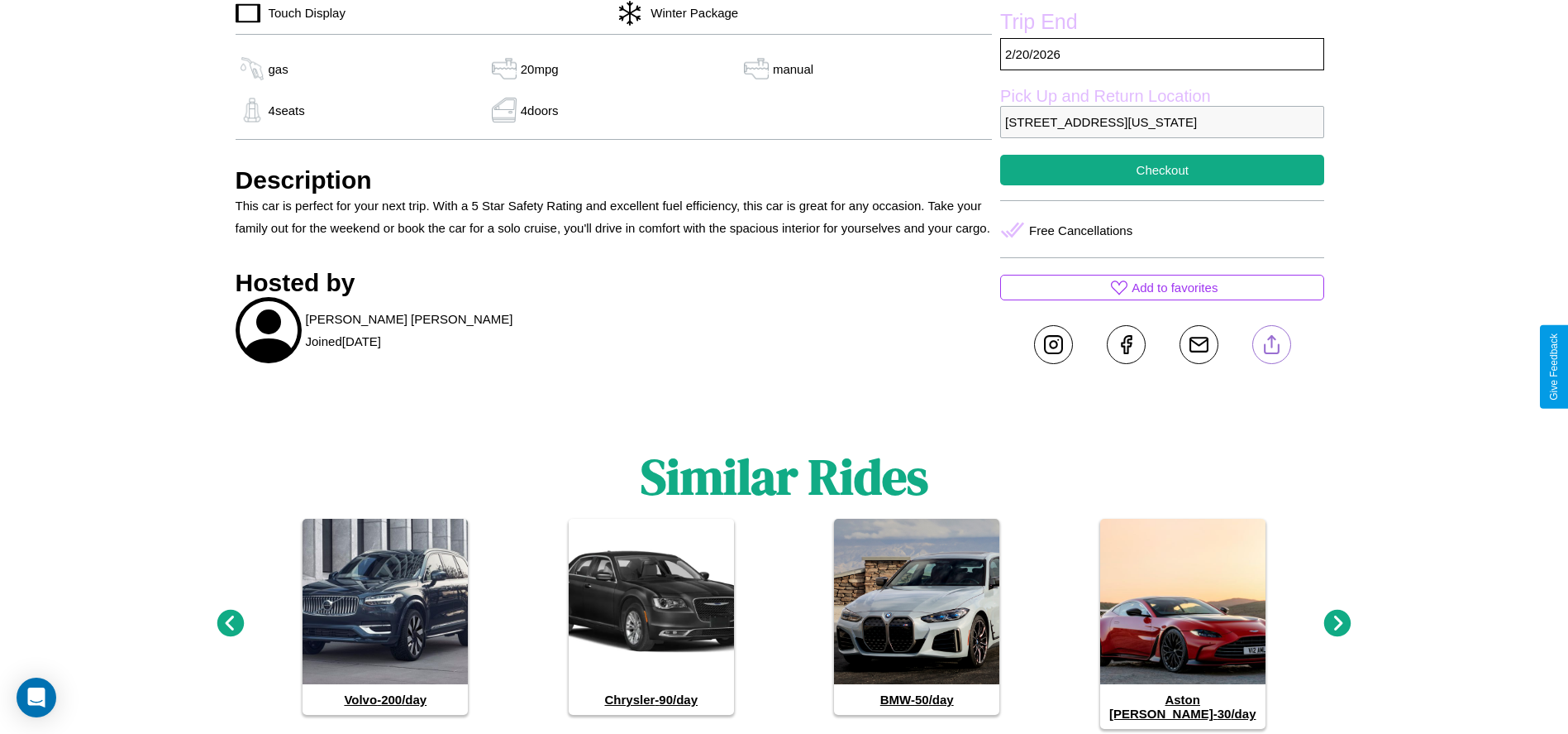
click at [1272, 347] on line at bounding box center [1272, 342] width 0 height 12
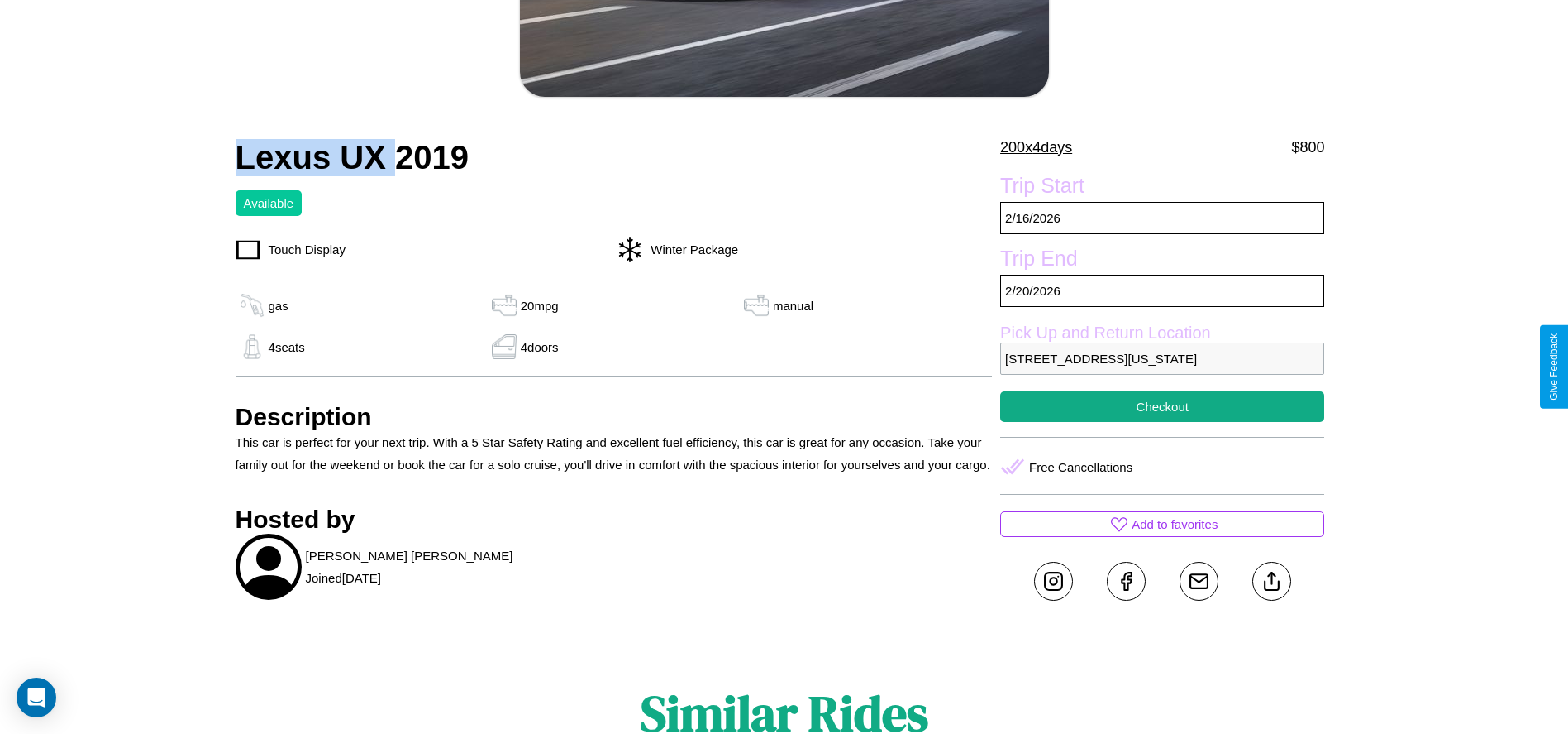
scroll to position [451, 0]
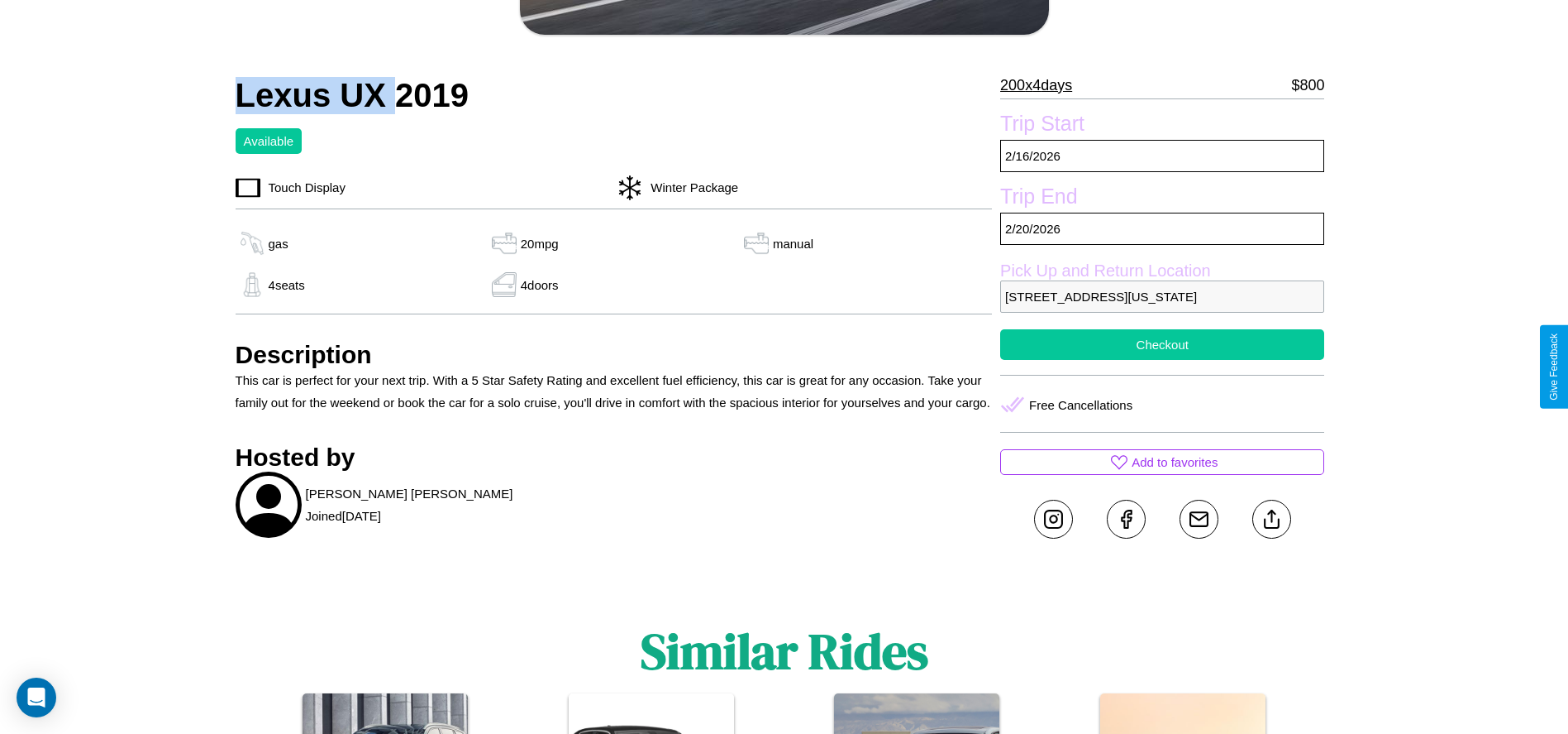
click at [1162, 360] on button "Checkout" at bounding box center [1162, 344] width 324 height 31
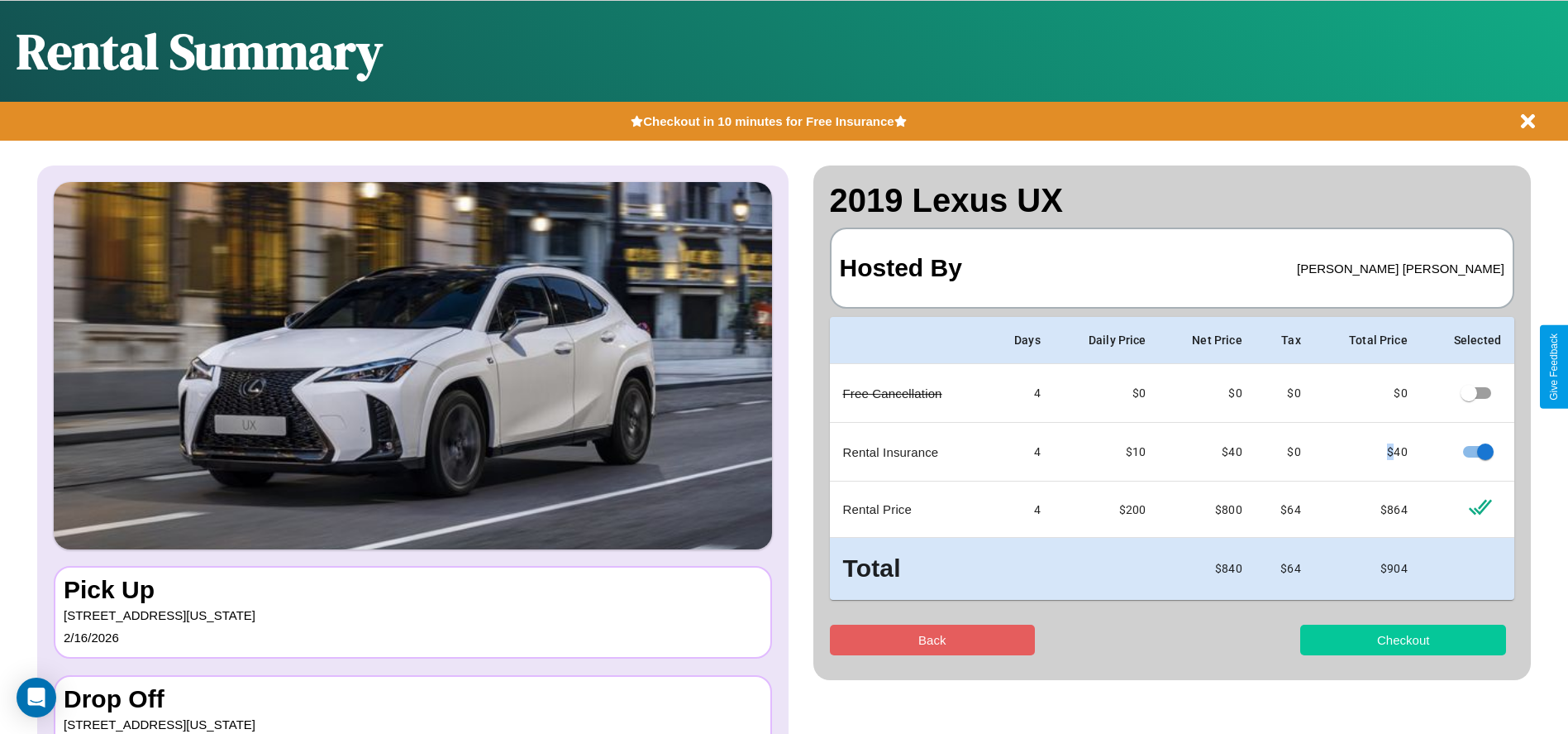
click at [1403, 639] on button "Checkout" at bounding box center [1403, 640] width 206 height 31
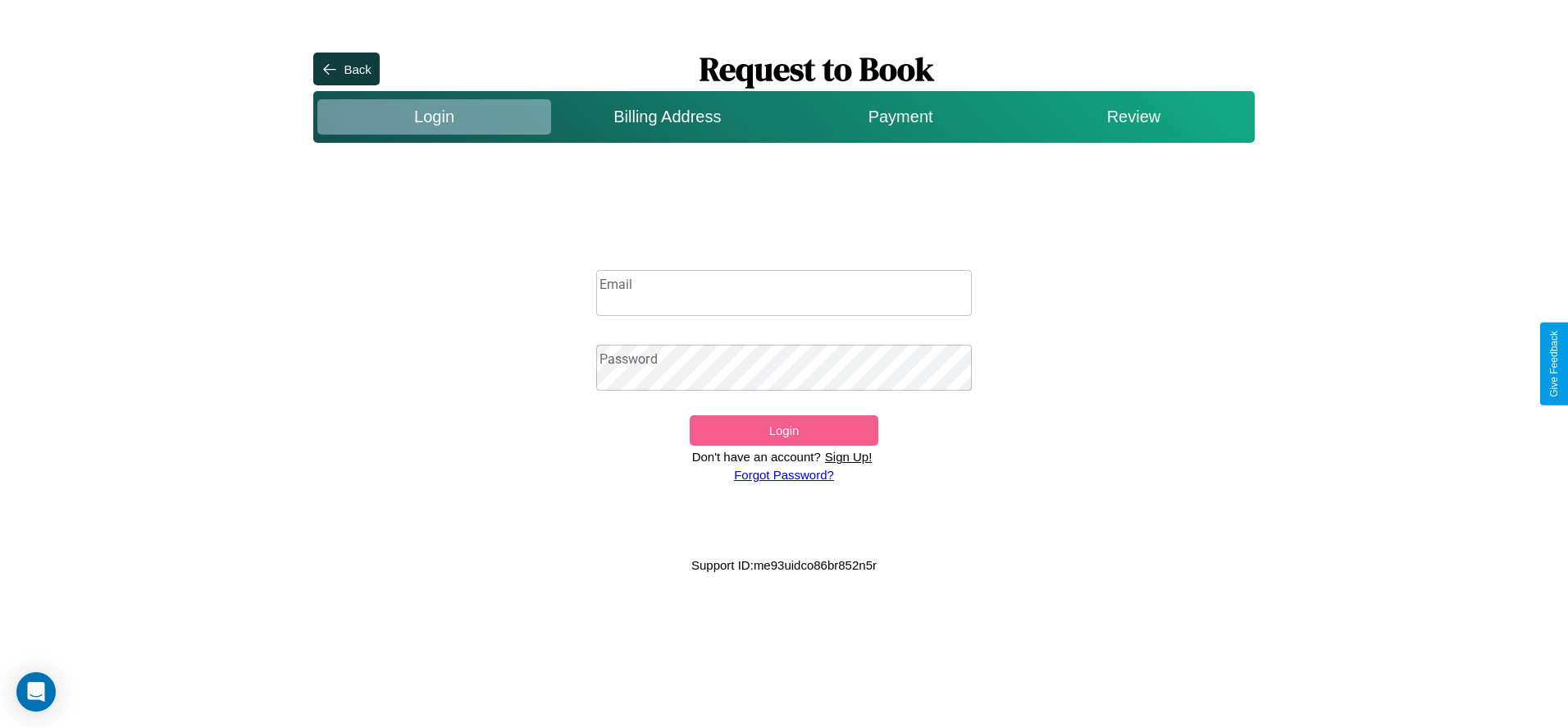
click at [848, 456] on p "Sign Up!" at bounding box center [849, 456] width 56 height 22
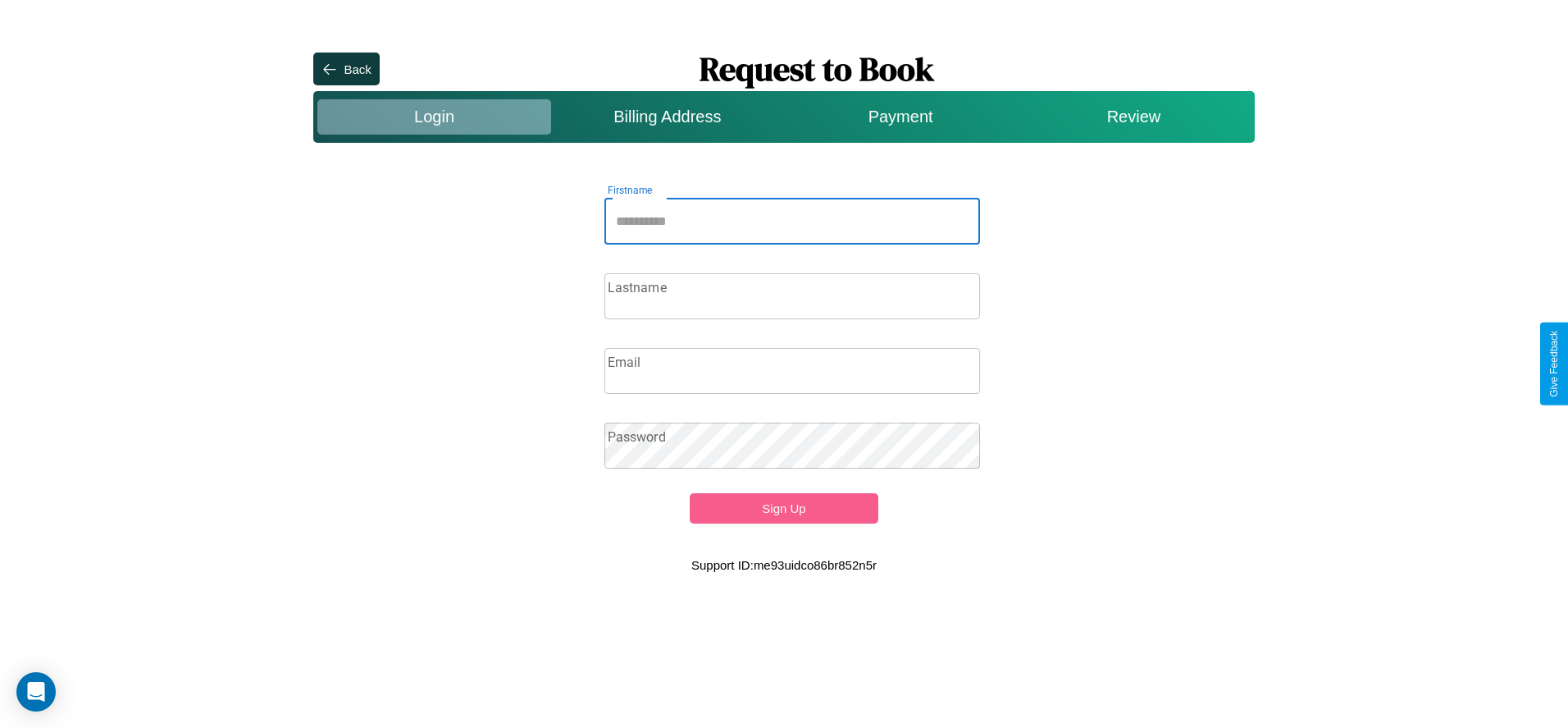
click at [793, 221] on input "Firstname" at bounding box center [793, 222] width 377 height 46
type input "****"
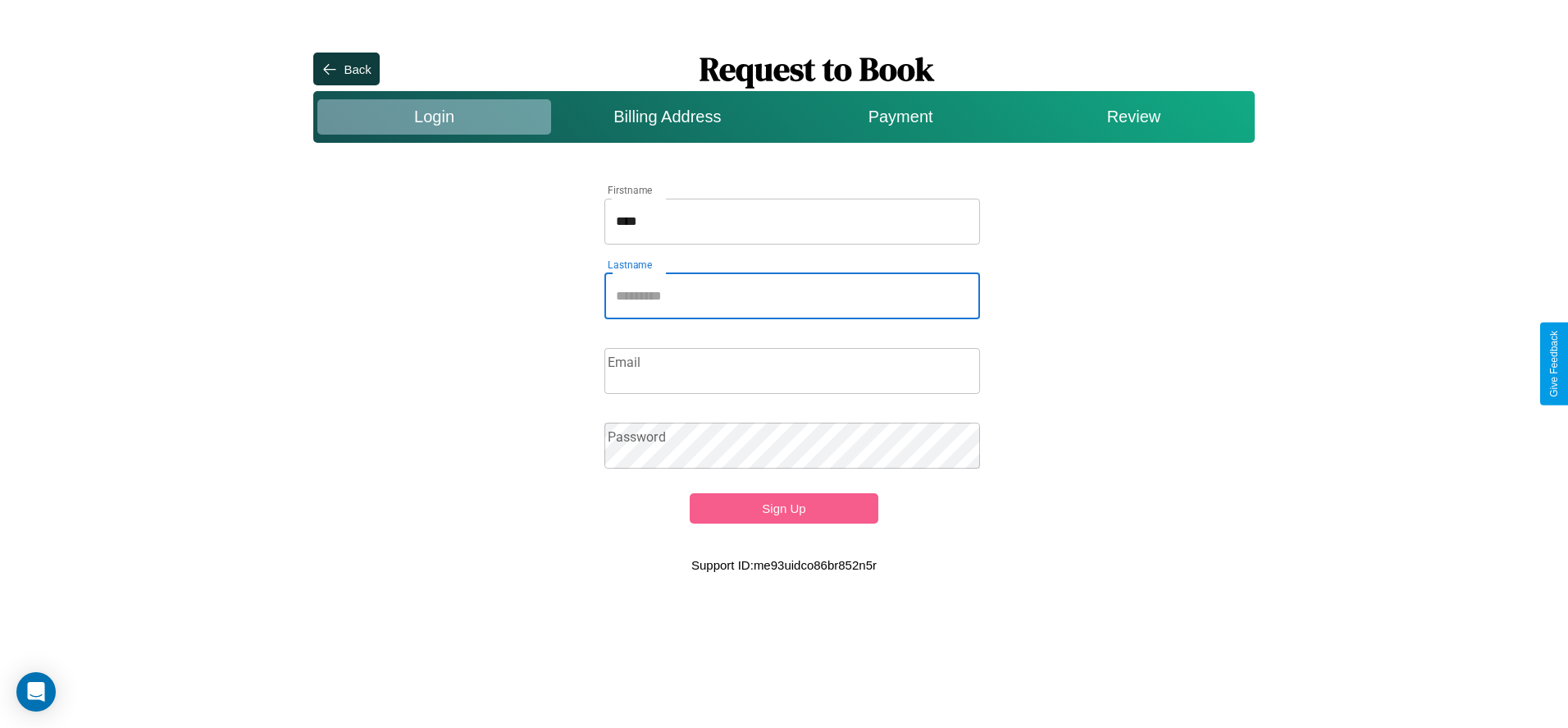
click at [793, 295] on input "Lastname" at bounding box center [793, 296] width 377 height 46
type input "******"
click at [793, 370] on input "Email" at bounding box center [793, 370] width 377 height 46
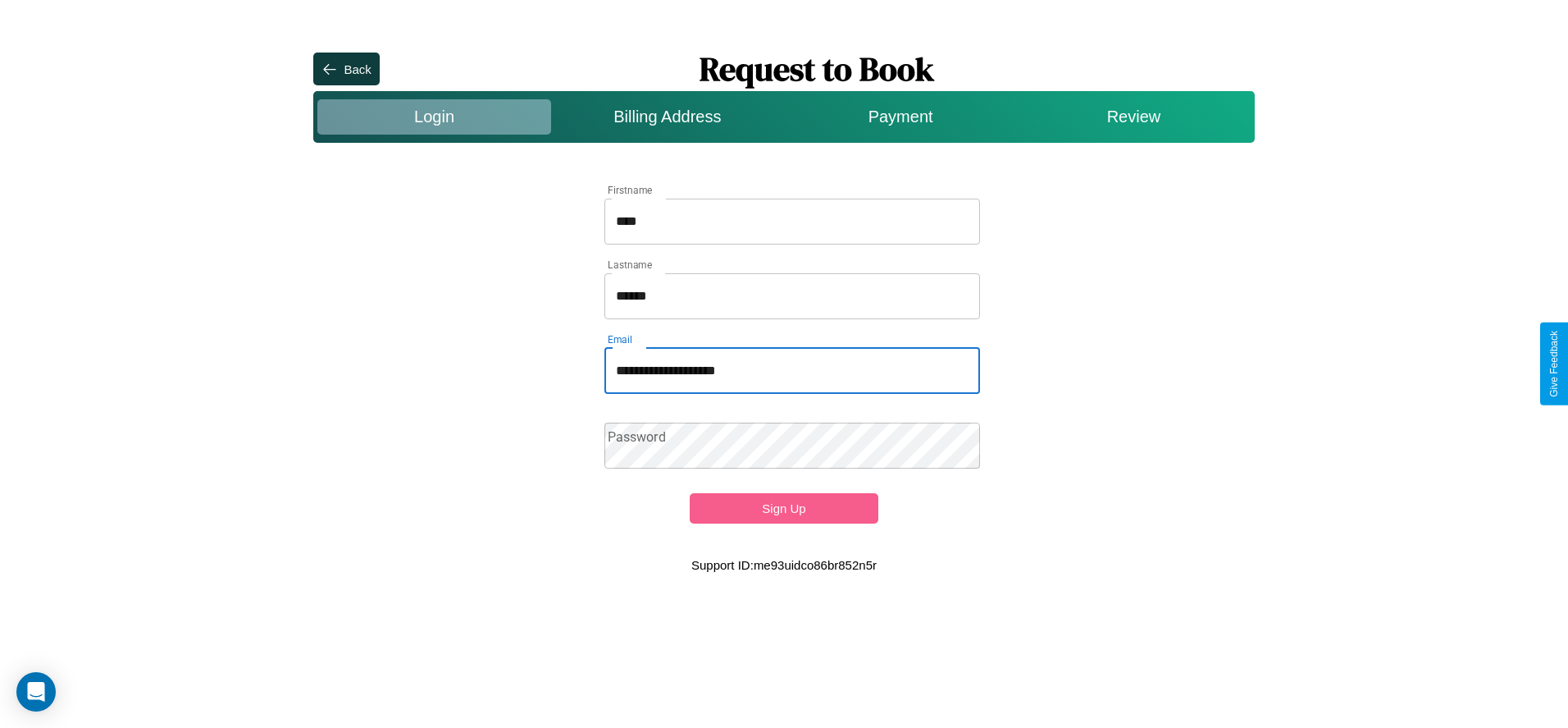
type input "**********"
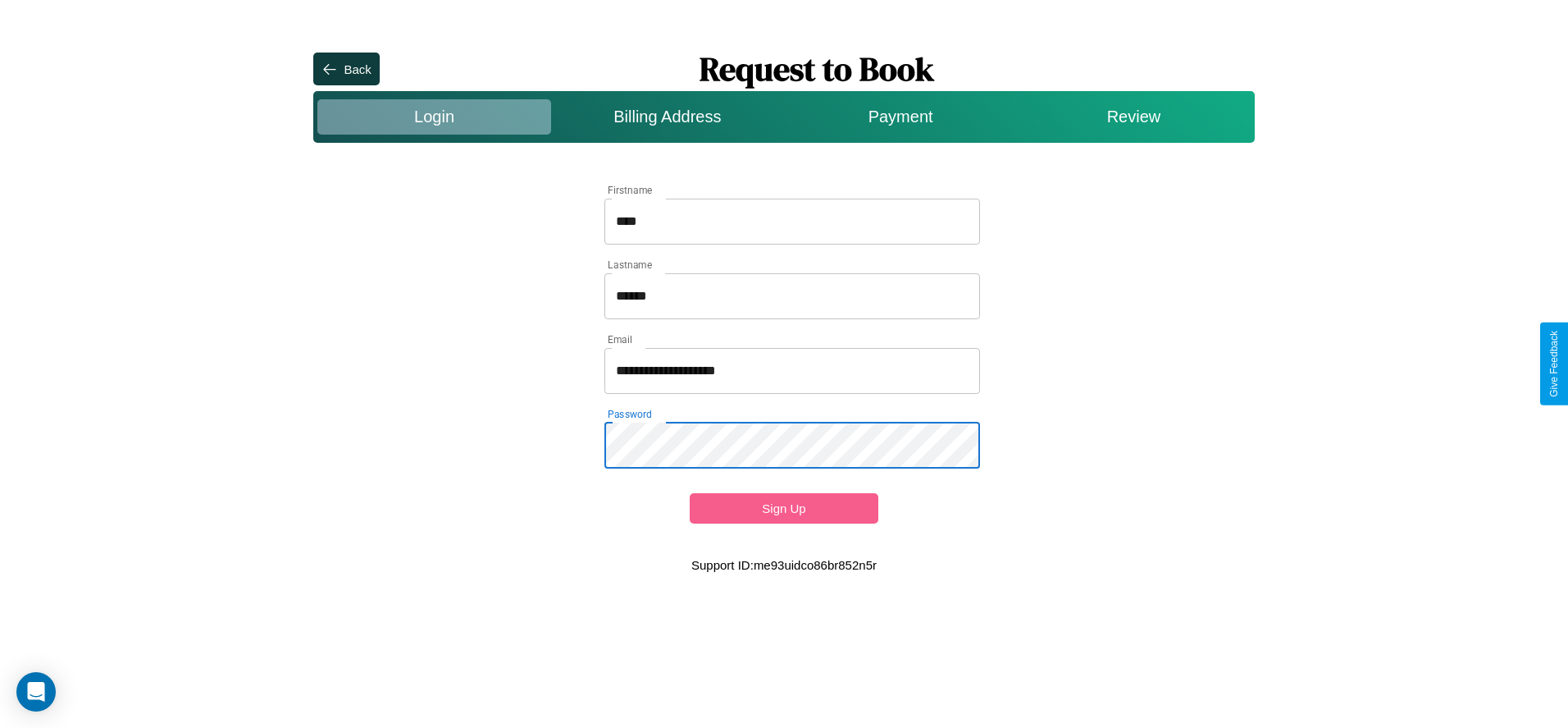
click at [783, 508] on button "Sign Up" at bounding box center [783, 508] width 187 height 30
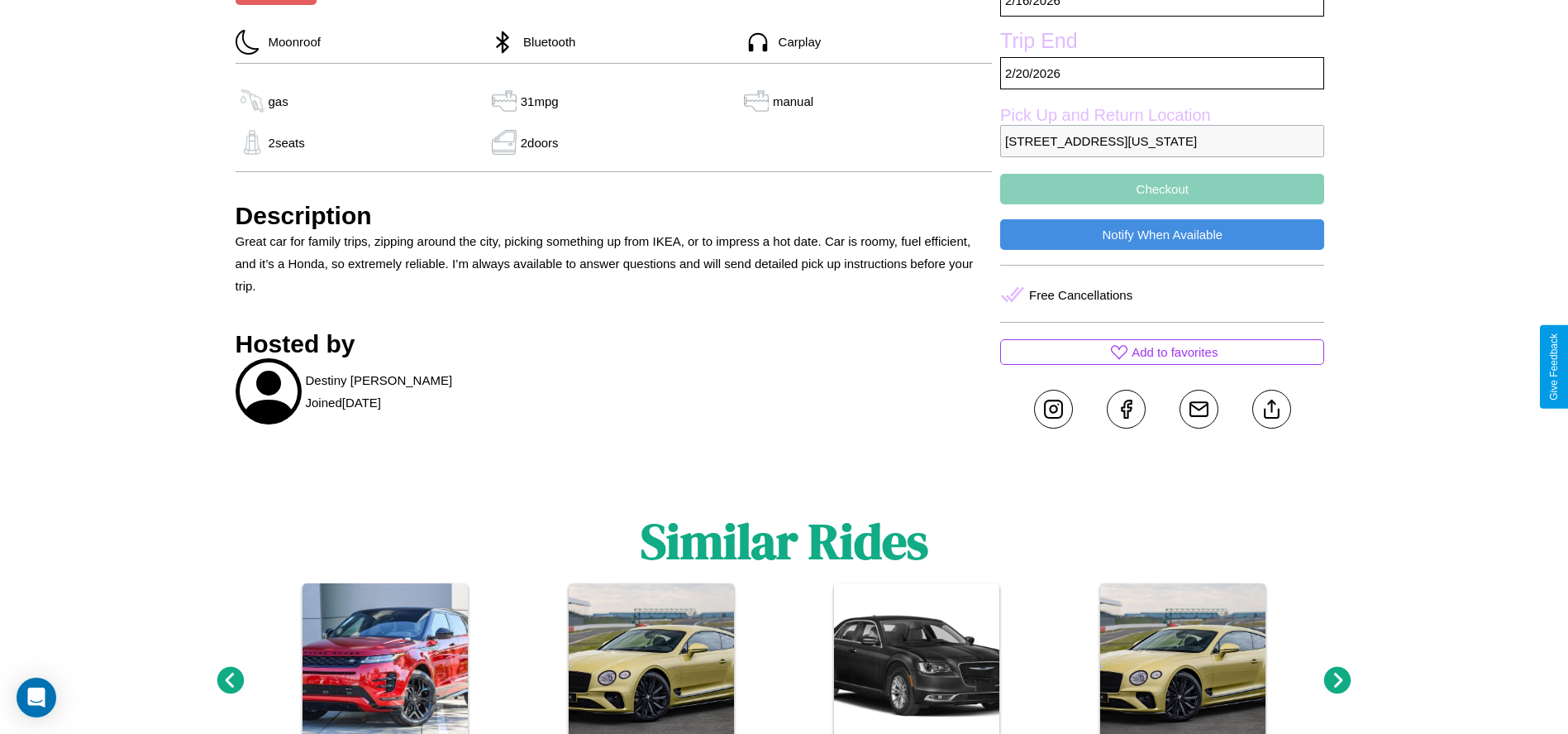
scroll to position [613, 0]
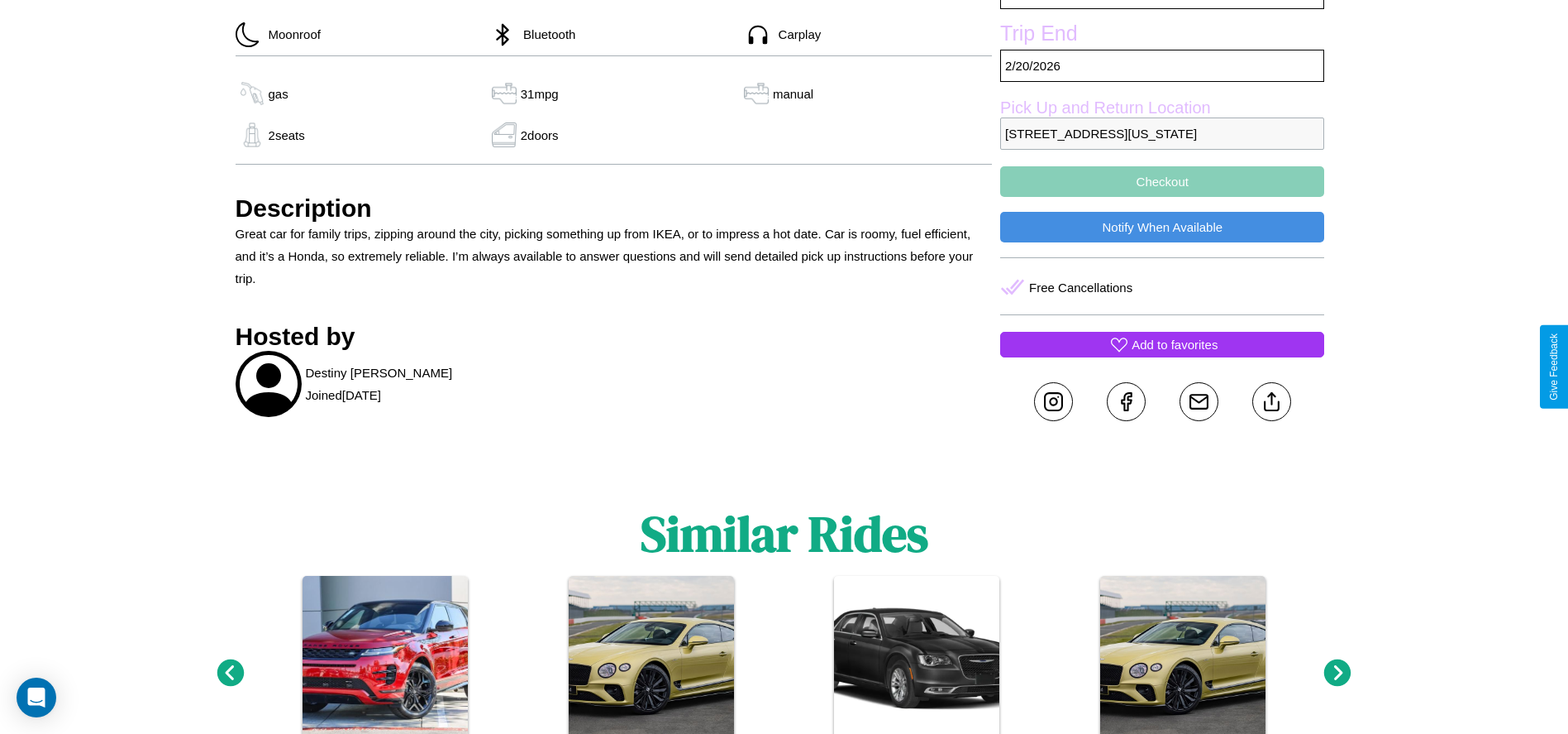
click at [1162, 356] on p "Add to favorites" at bounding box center [1175, 343] width 86 height 22
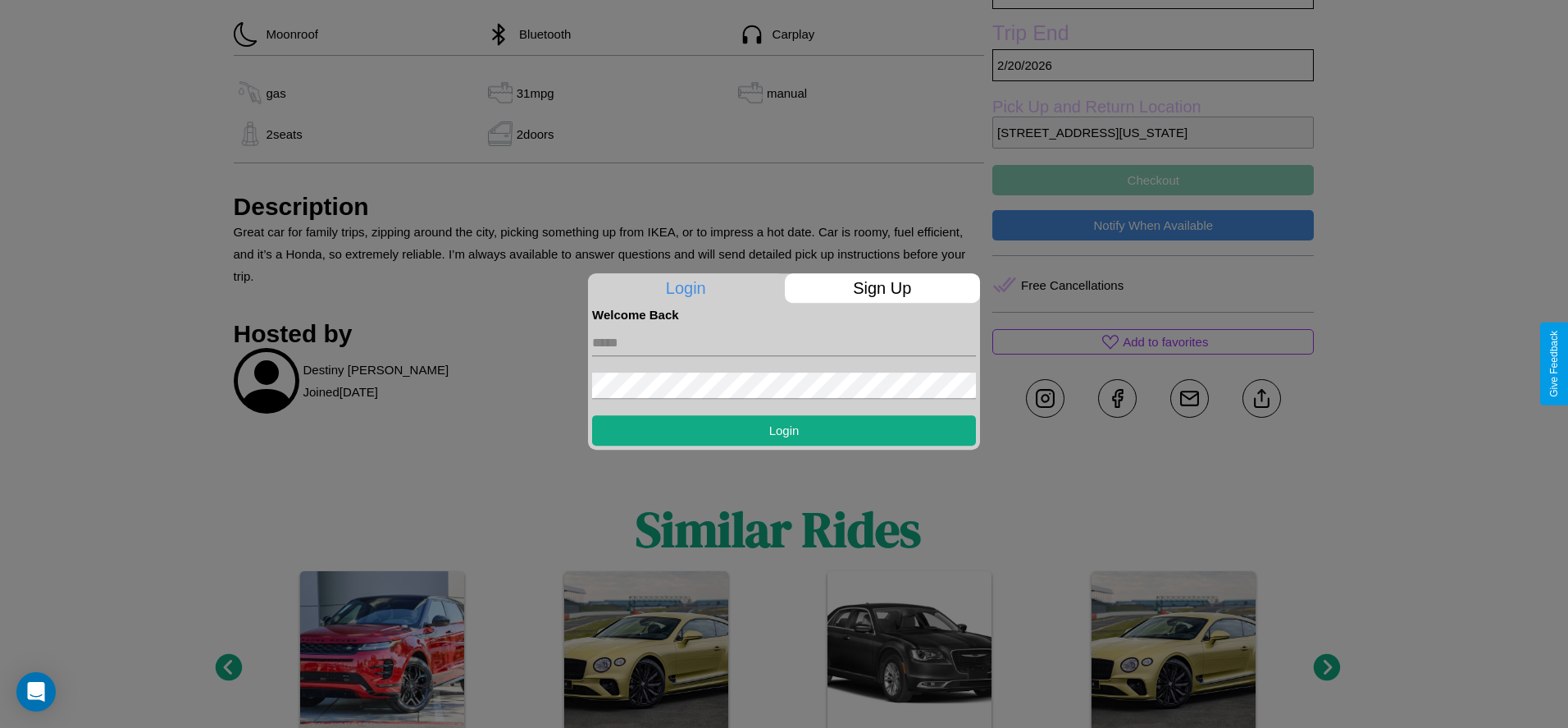
click at [784, 342] on input "text" at bounding box center [783, 344] width 383 height 27
type input "**********"
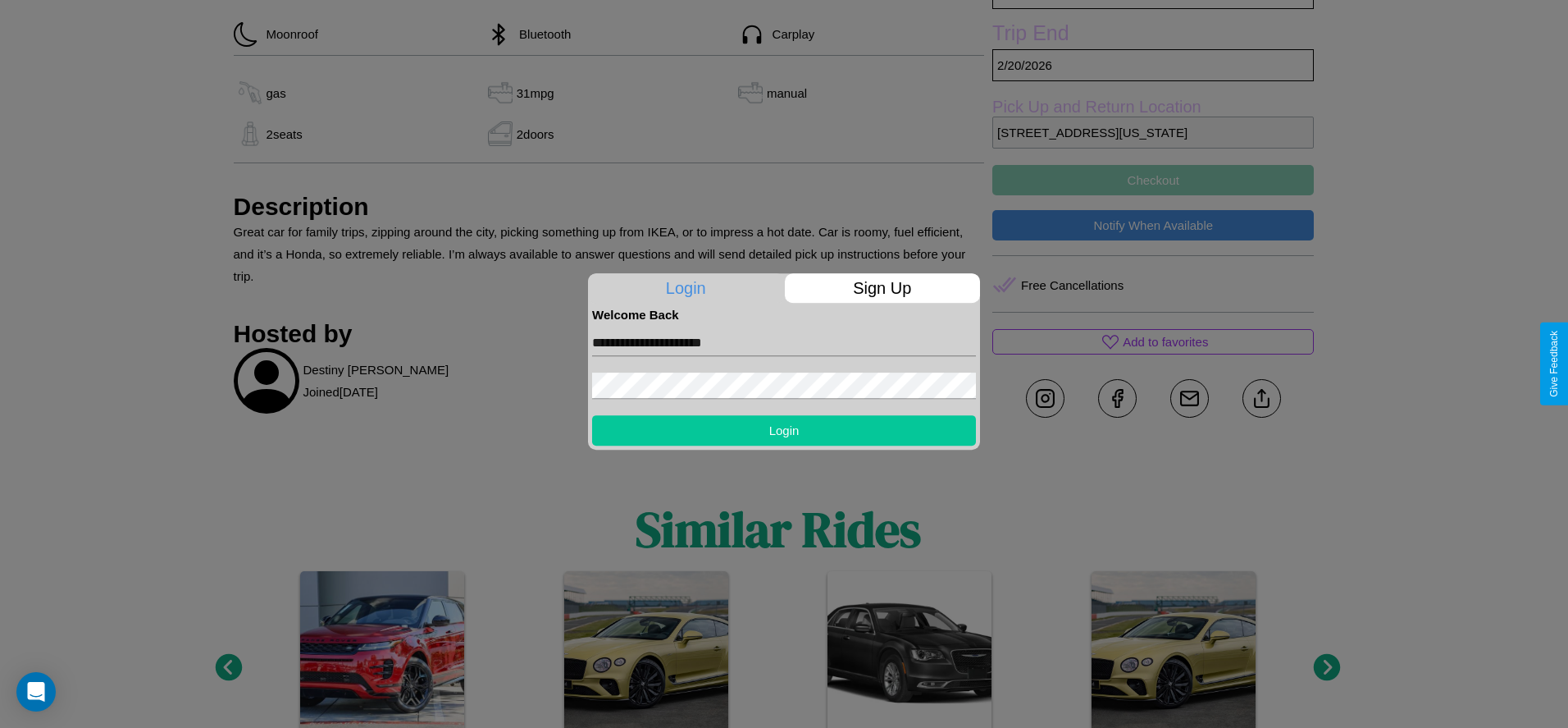
click at [784, 430] on button "Login" at bounding box center [783, 430] width 383 height 30
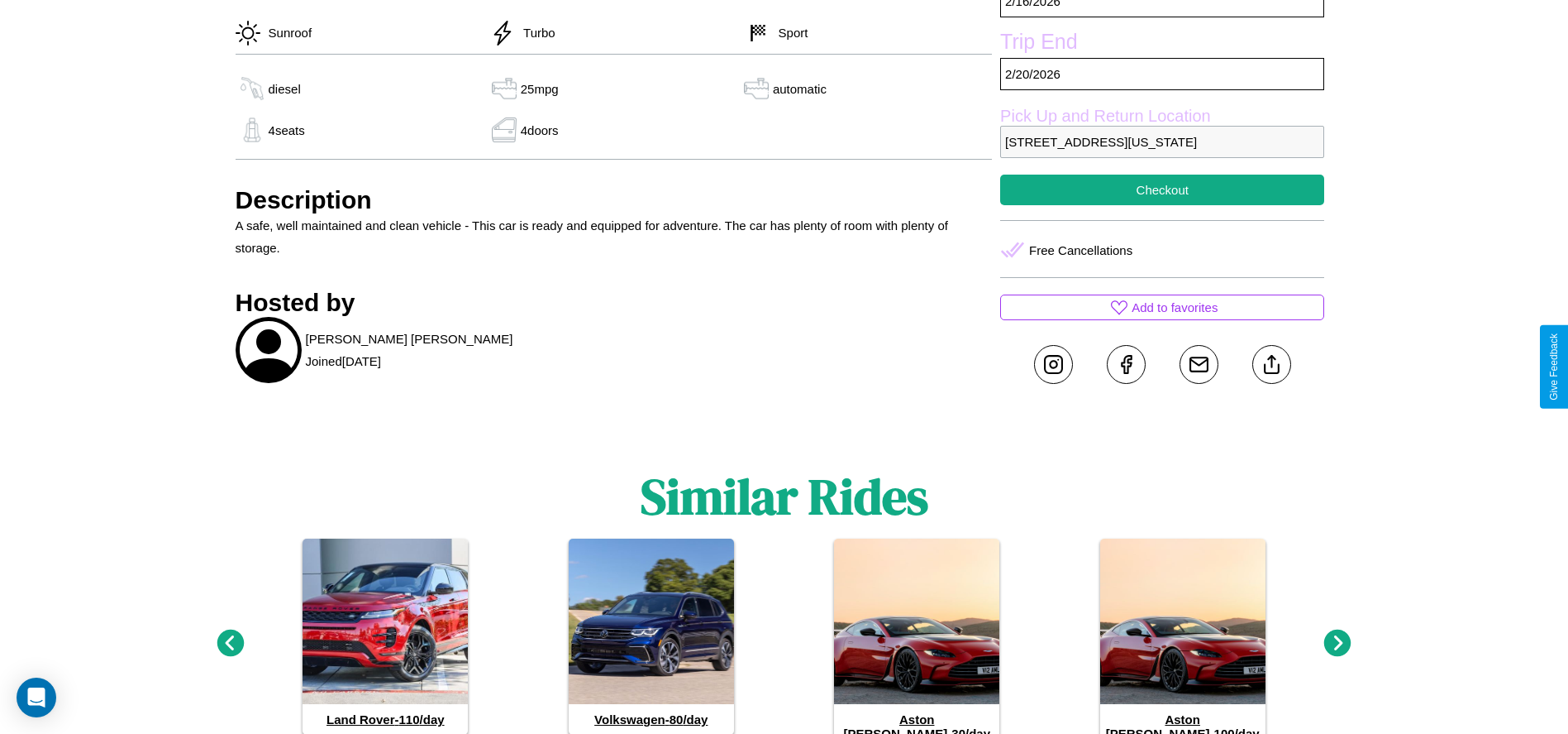
scroll to position [625, 0]
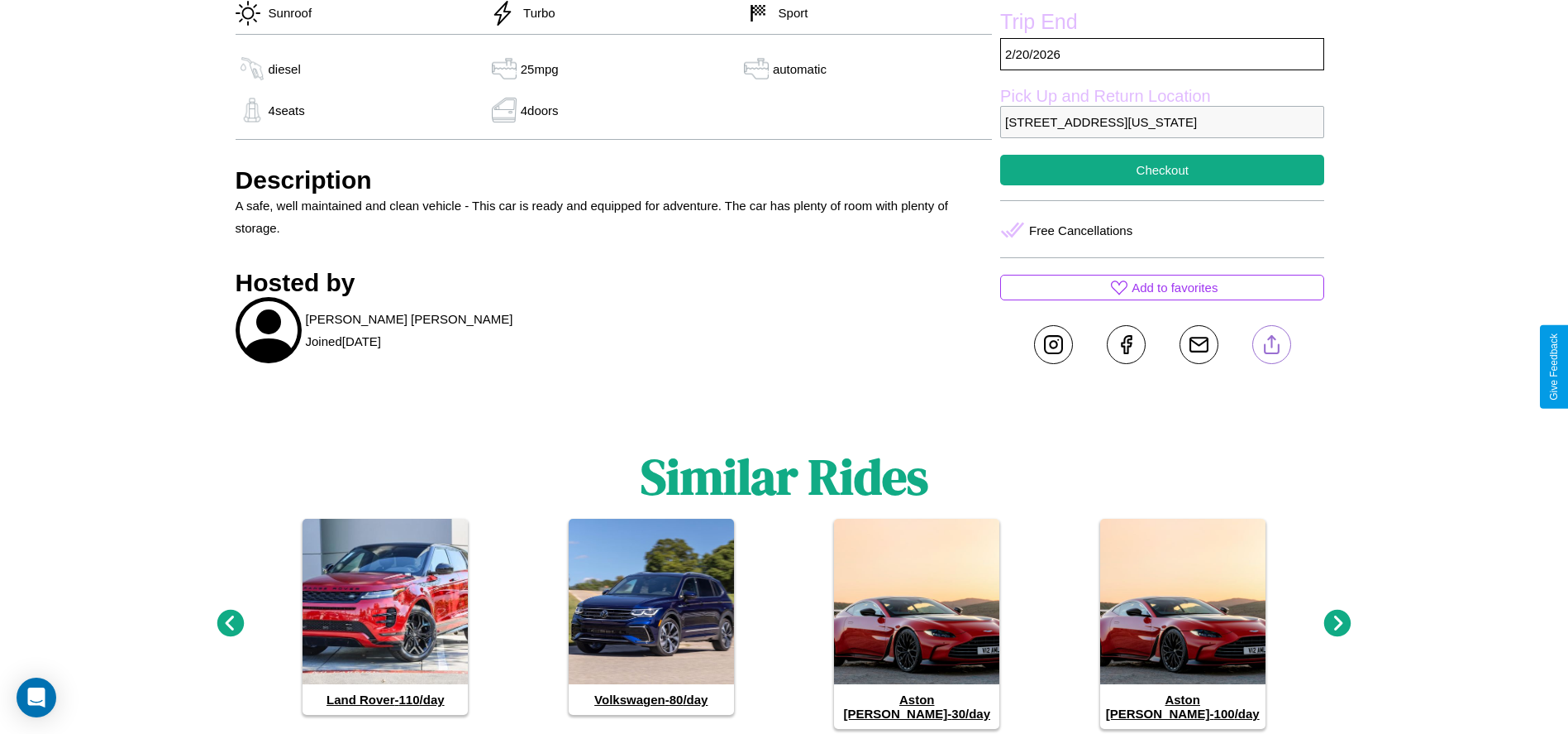
click at [1272, 347] on line at bounding box center [1272, 342] width 0 height 12
